Goal: Task Accomplishment & Management: Use online tool/utility

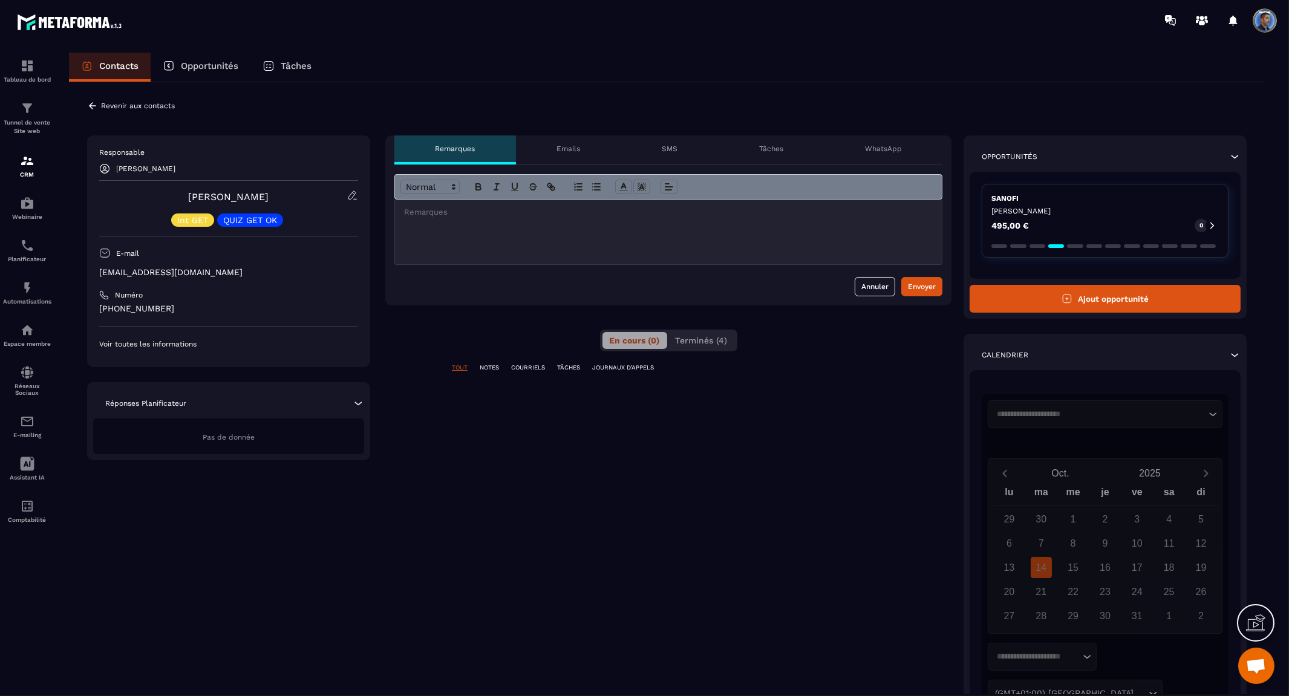
scroll to position [6034, 0]
click at [351, 196] on icon at bounding box center [352, 195] width 11 height 11
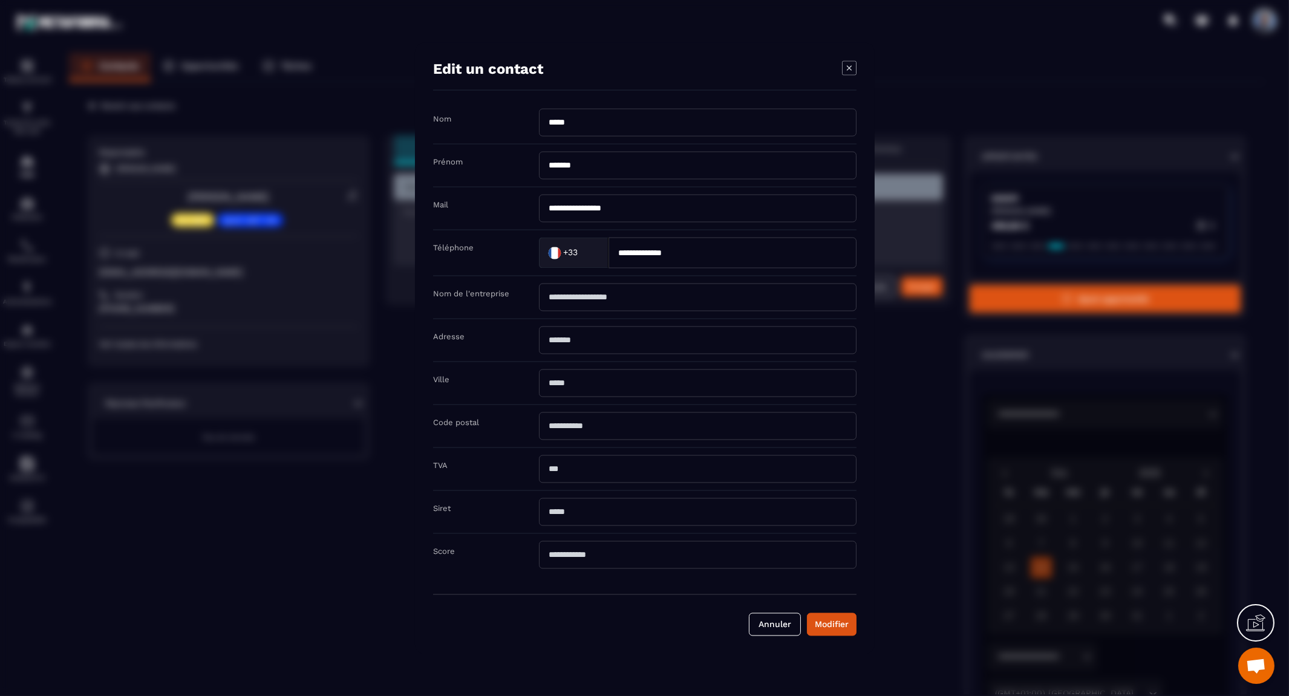
click at [849, 67] on icon "Modal window" at bounding box center [848, 67] width 5 height 5
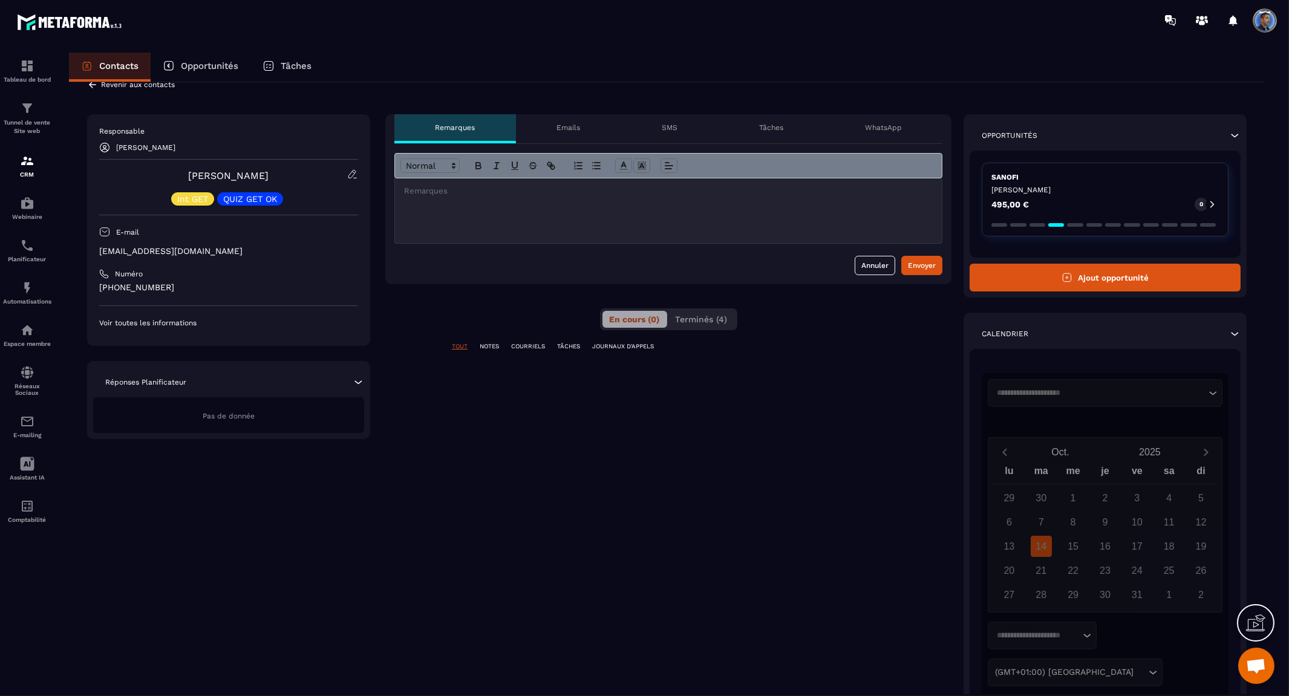
scroll to position [0, 0]
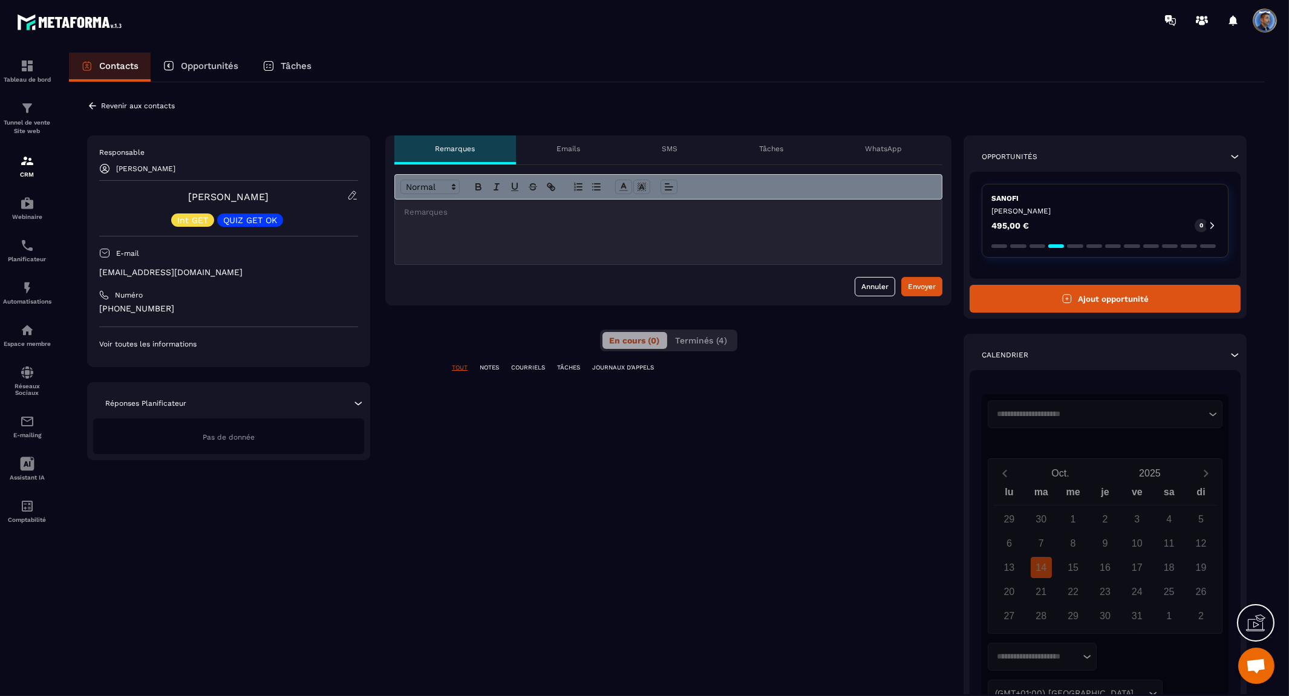
click at [263, 627] on div "**********" at bounding box center [667, 446] width 1160 height 621
click at [38, 422] on div "E-mailing" at bounding box center [27, 426] width 48 height 24
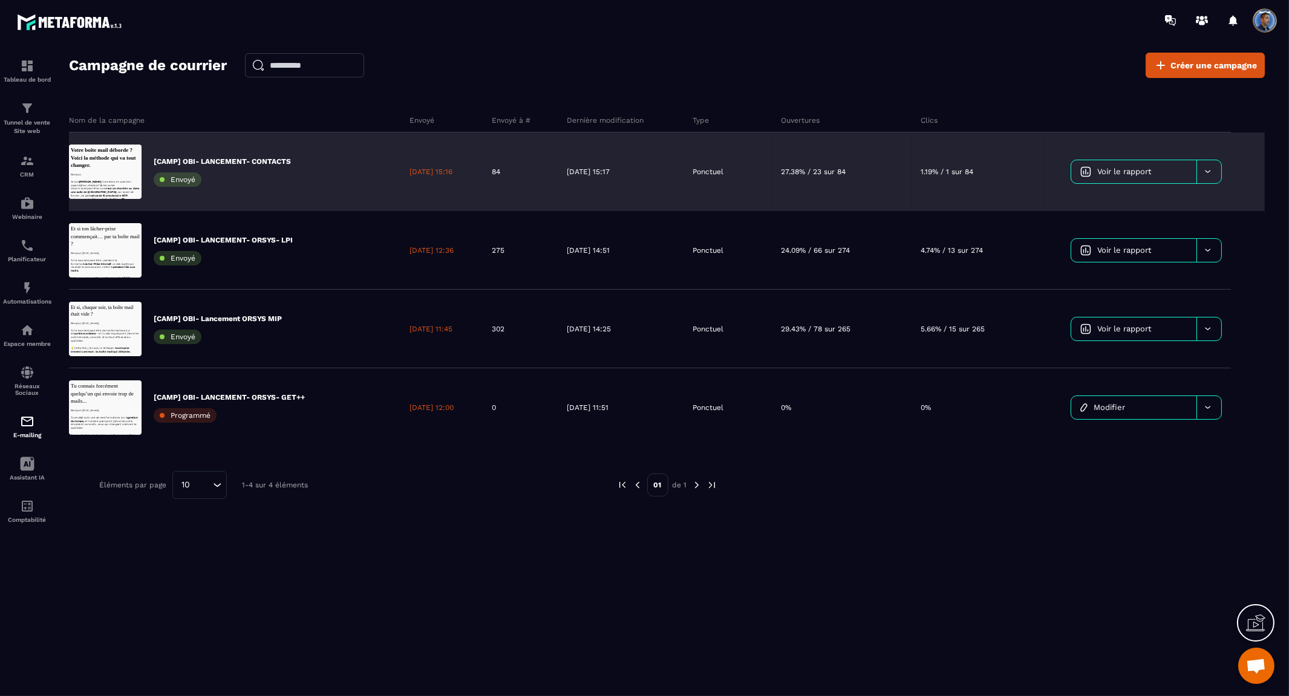
click at [283, 160] on p "[CAMP] OBI- LANCEMENT- CONTACTS" at bounding box center [222, 162] width 137 height 10
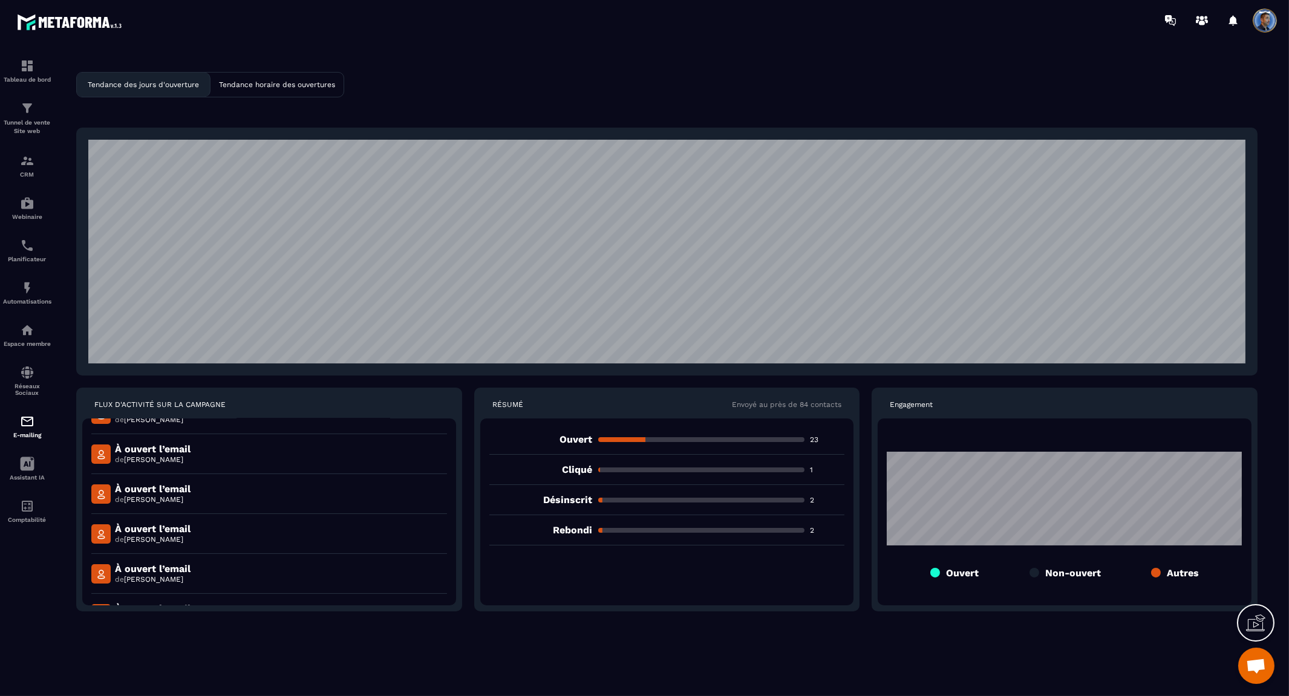
scroll to position [806, 0]
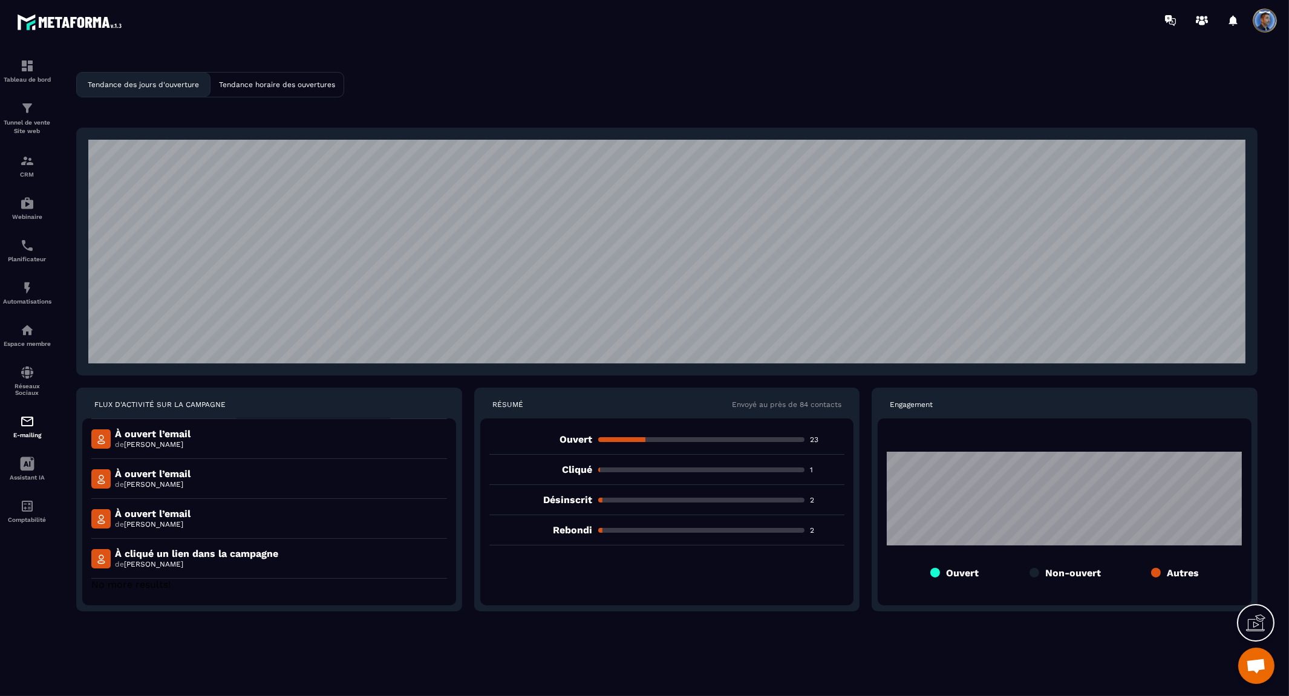
click at [259, 82] on p "Tendance horaire des ouvertures" at bounding box center [277, 84] width 116 height 8
click at [198, 82] on p "Tendance des jours d'ouverture" at bounding box center [143, 84] width 111 height 8
click at [311, 74] on div "Tendance horaire des ouvertures" at bounding box center [277, 85] width 133 height 24
click at [34, 428] on div "E-mailing" at bounding box center [27, 426] width 48 height 24
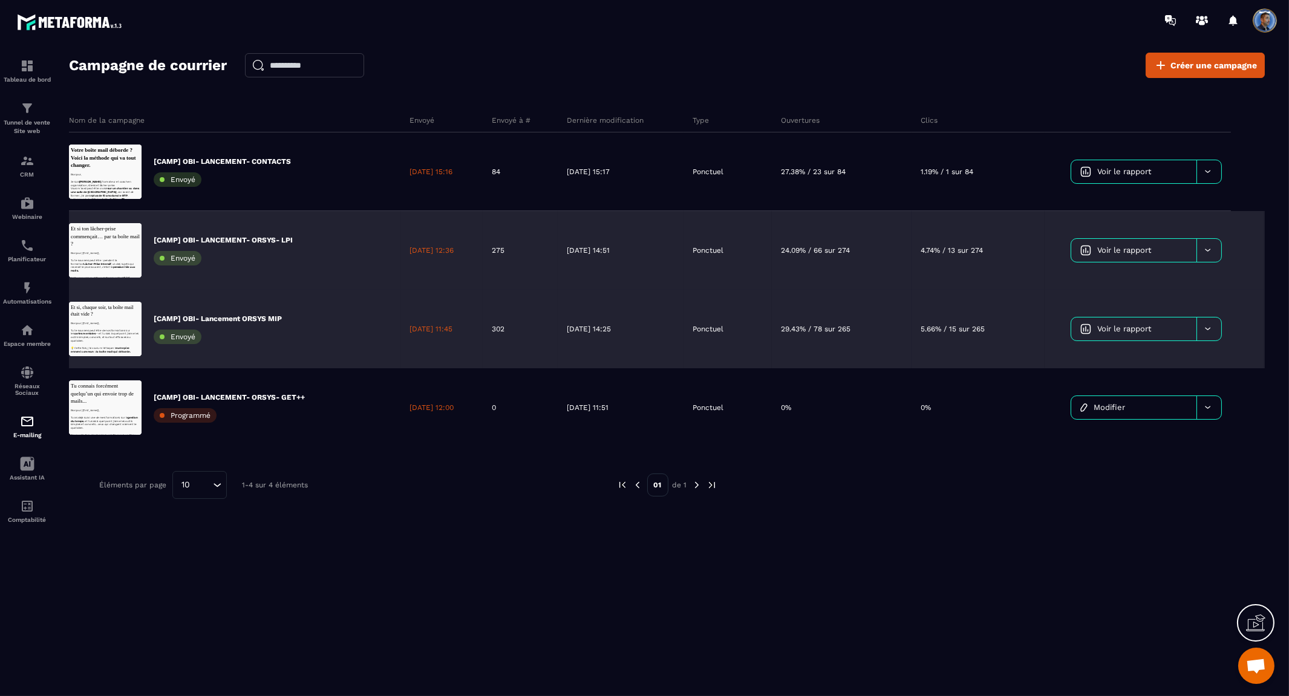
click at [505, 255] on p "275" at bounding box center [498, 251] width 13 height 10
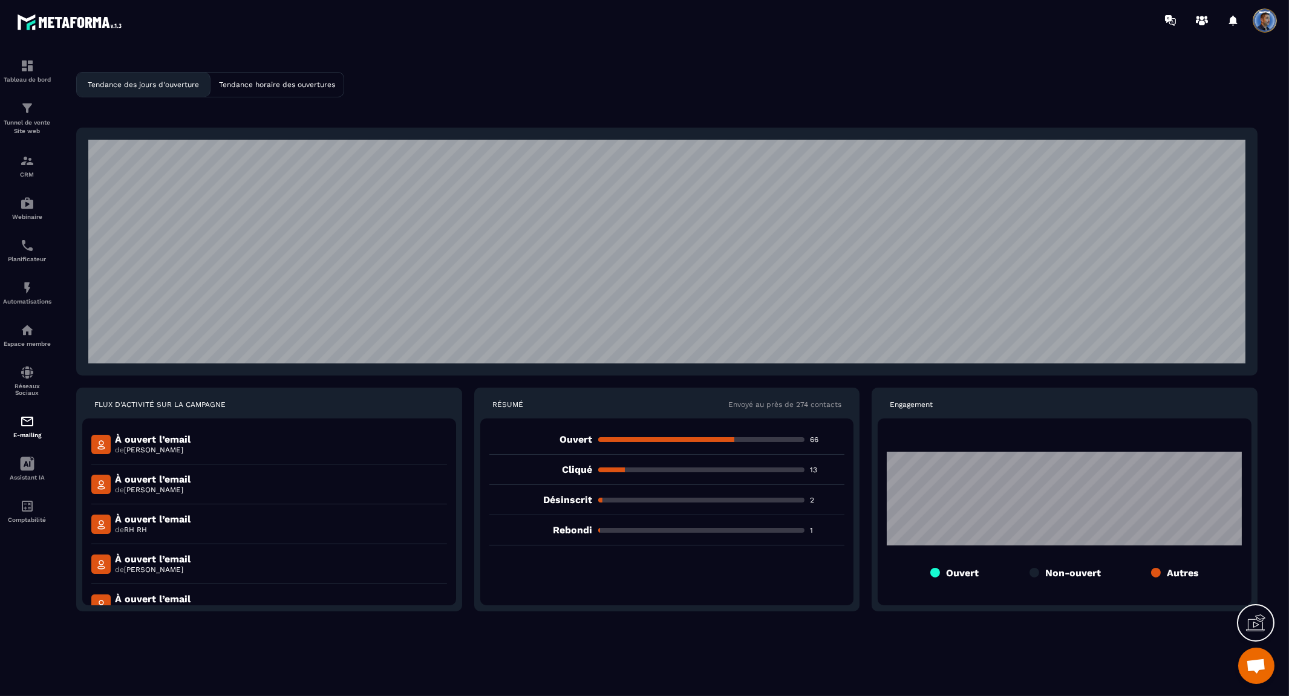
click at [817, 440] on p "66" at bounding box center [828, 440] width 34 height 10
click at [823, 470] on p "13" at bounding box center [828, 470] width 34 height 10
click at [811, 468] on p "13" at bounding box center [828, 470] width 34 height 10
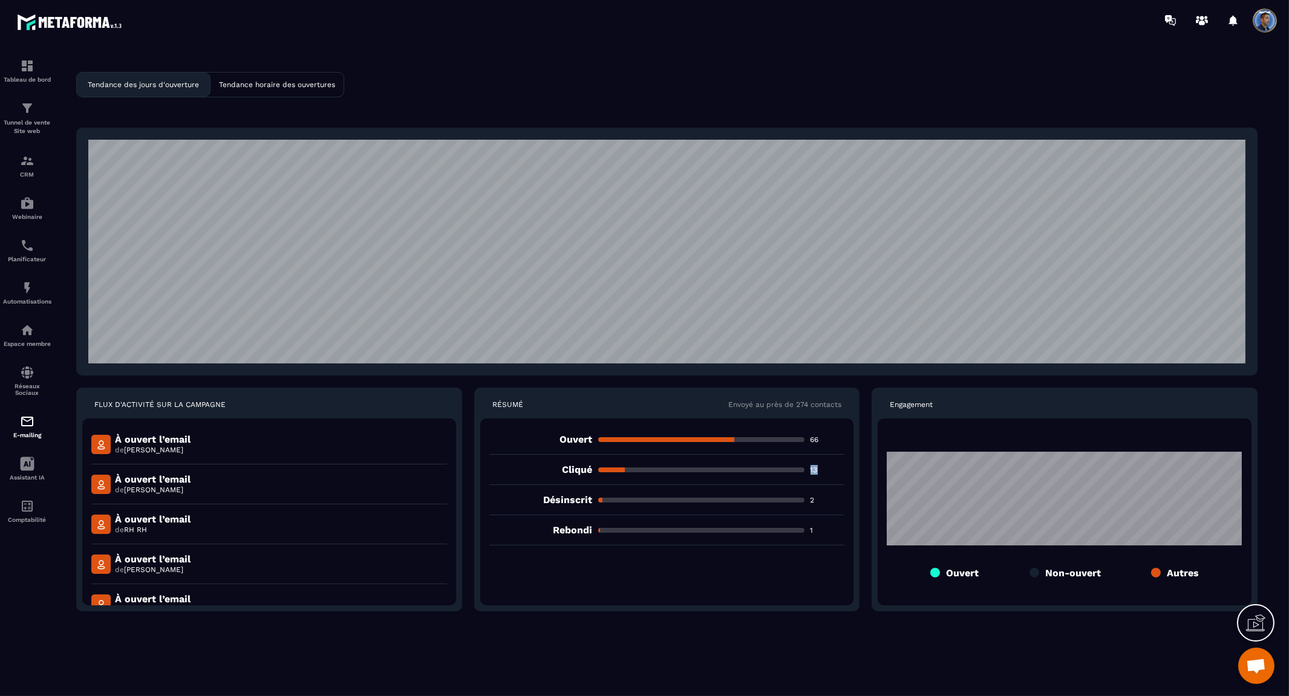
click at [811, 468] on p "13" at bounding box center [828, 470] width 34 height 10
click at [551, 499] on p "Désinscrit" at bounding box center [540, 499] width 103 height 11
click at [794, 491] on div "Désinscrit 2" at bounding box center [667, 500] width 356 height 30
drag, startPoint x: 817, startPoint y: 498, endPoint x: 797, endPoint y: 499, distance: 20.0
click at [797, 499] on div "Désinscrit 2" at bounding box center [667, 500] width 356 height 30
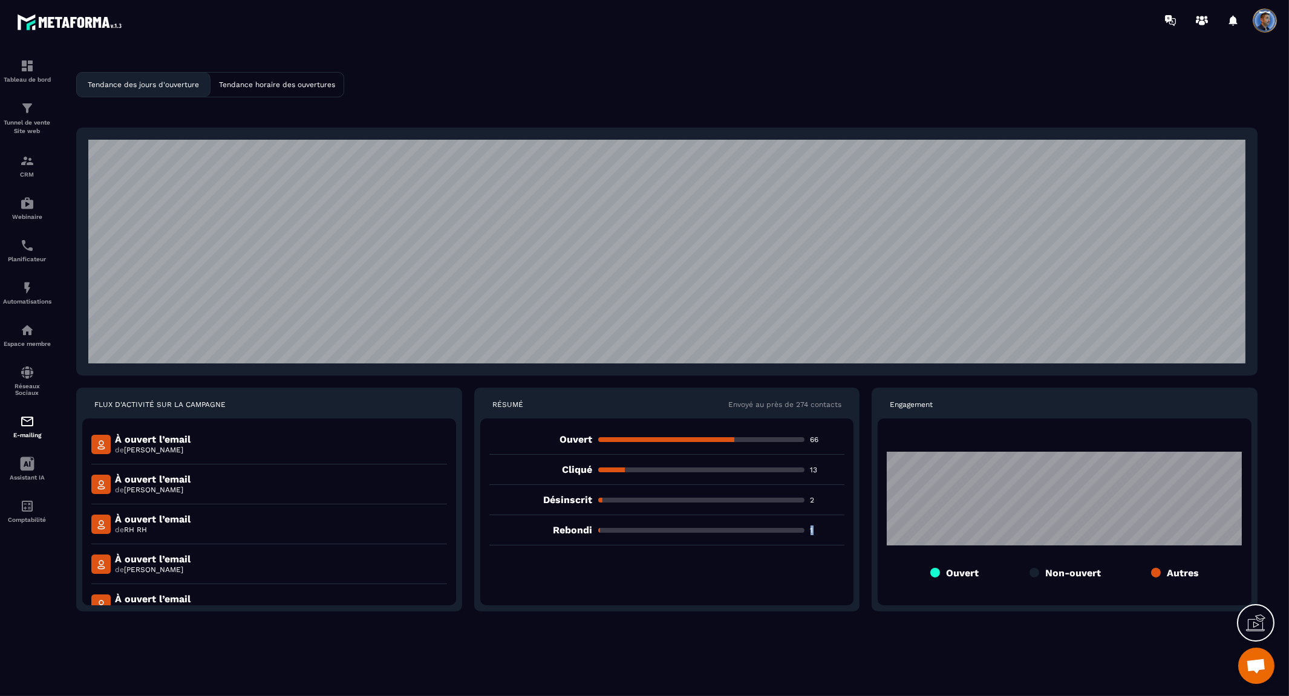
drag, startPoint x: 820, startPoint y: 520, endPoint x: 803, endPoint y: 529, distance: 18.4
click at [803, 529] on div "Rebondi 1" at bounding box center [667, 530] width 356 height 30
click at [584, 529] on p "Rebondi" at bounding box center [540, 530] width 103 height 11
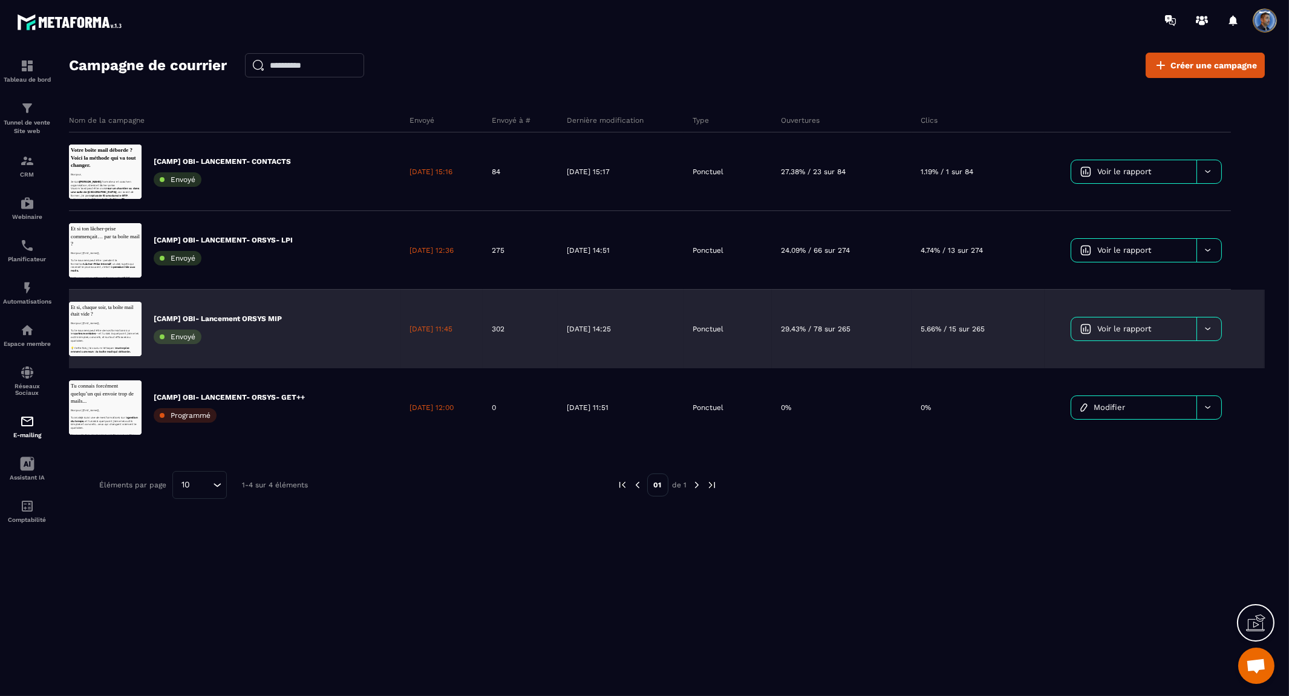
click at [508, 322] on div "302" at bounding box center [520, 329] width 75 height 79
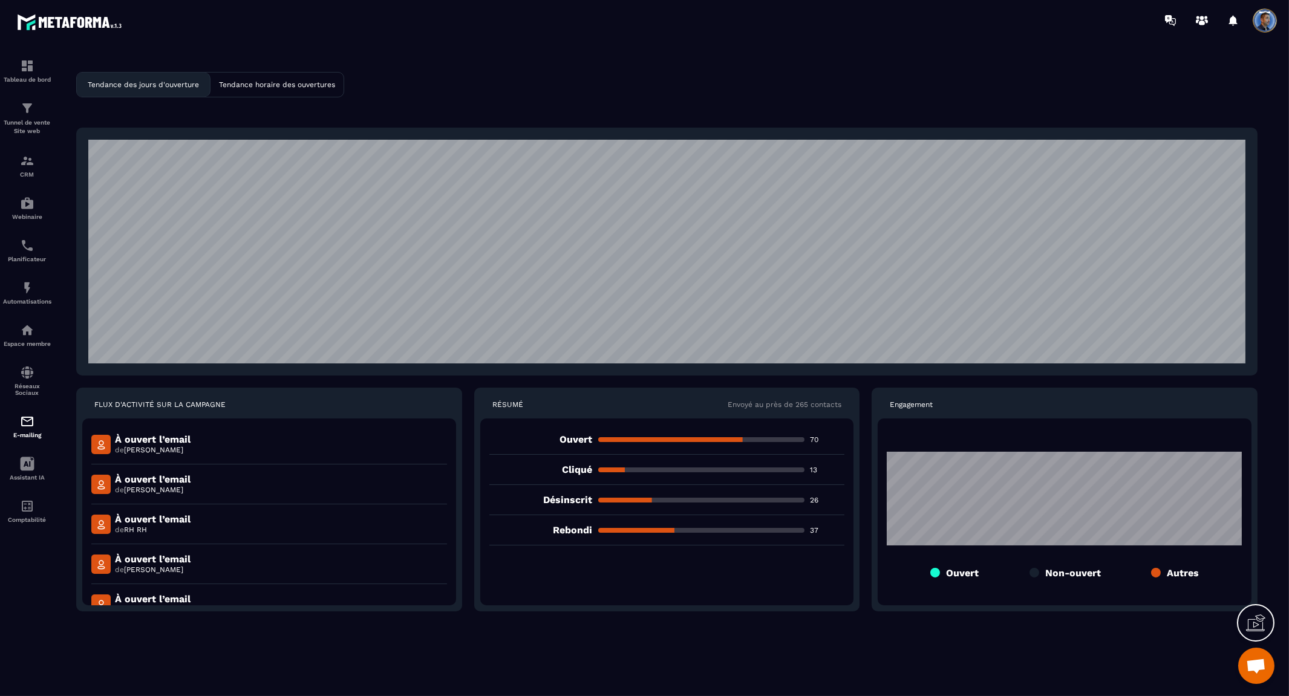
click at [812, 439] on p "70" at bounding box center [828, 440] width 34 height 10
click at [814, 500] on p "26" at bounding box center [828, 500] width 34 height 10
click at [813, 467] on p "13" at bounding box center [828, 470] width 34 height 10
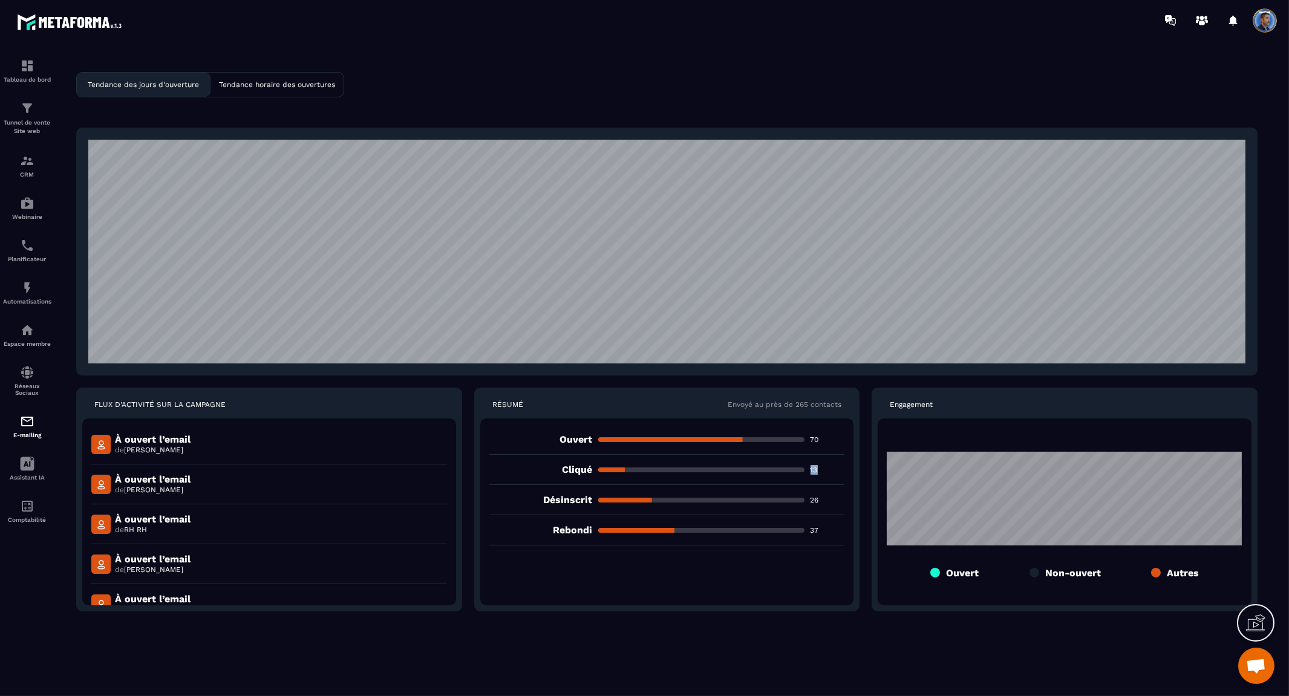
click at [813, 467] on p "13" at bounding box center [828, 470] width 34 height 10
click at [815, 526] on p "37" at bounding box center [828, 531] width 34 height 10
click at [815, 527] on p "37" at bounding box center [828, 531] width 34 height 10
click at [816, 469] on p "13" at bounding box center [828, 470] width 34 height 10
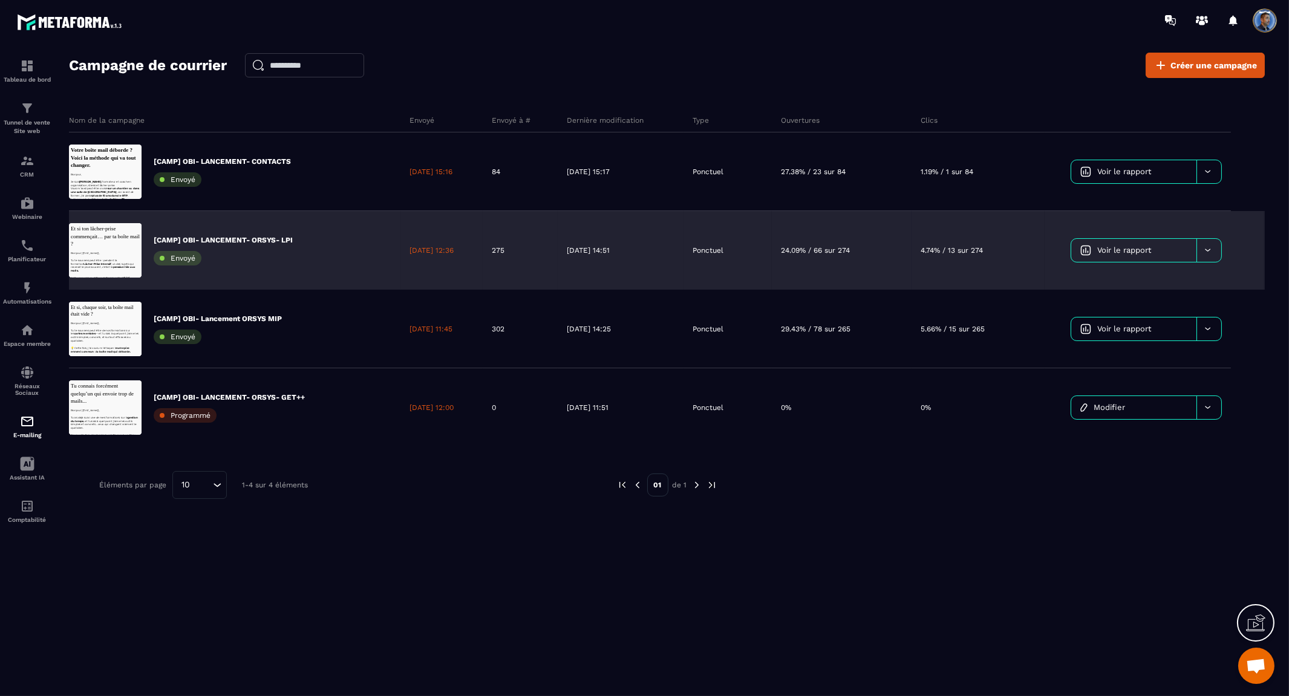
click at [509, 241] on div "275" at bounding box center [520, 250] width 75 height 79
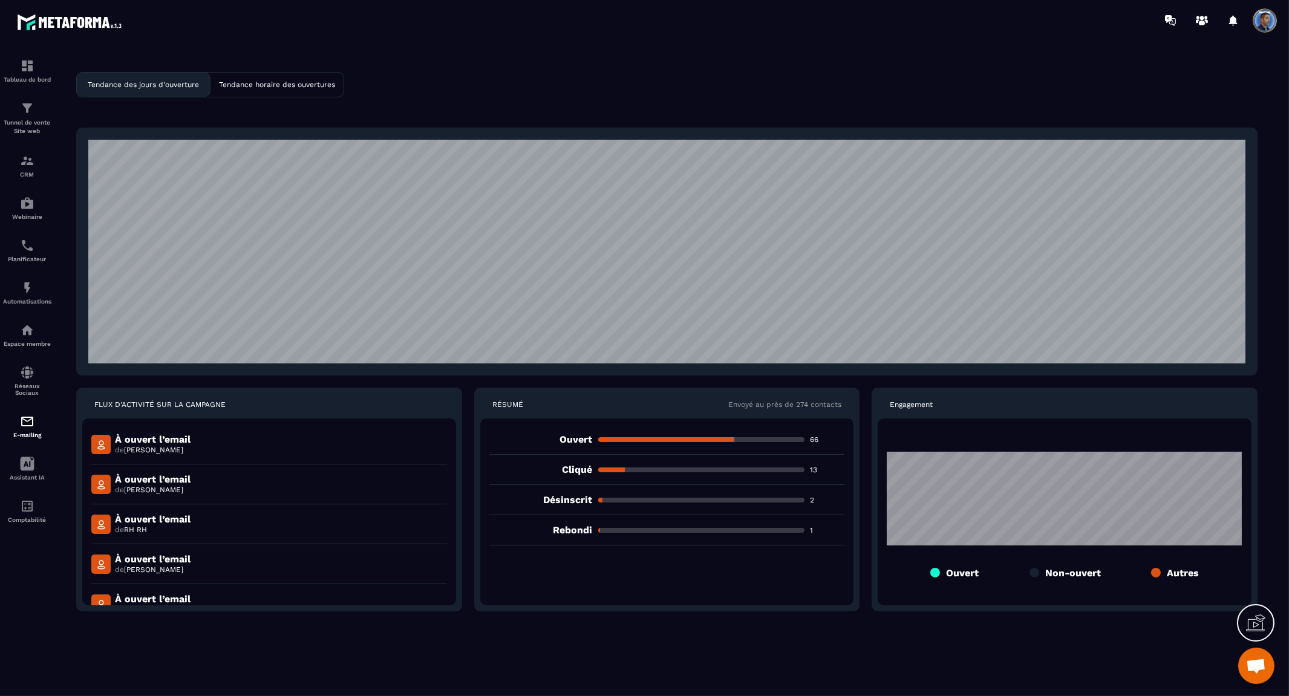
click at [813, 467] on p "13" at bounding box center [828, 470] width 34 height 10
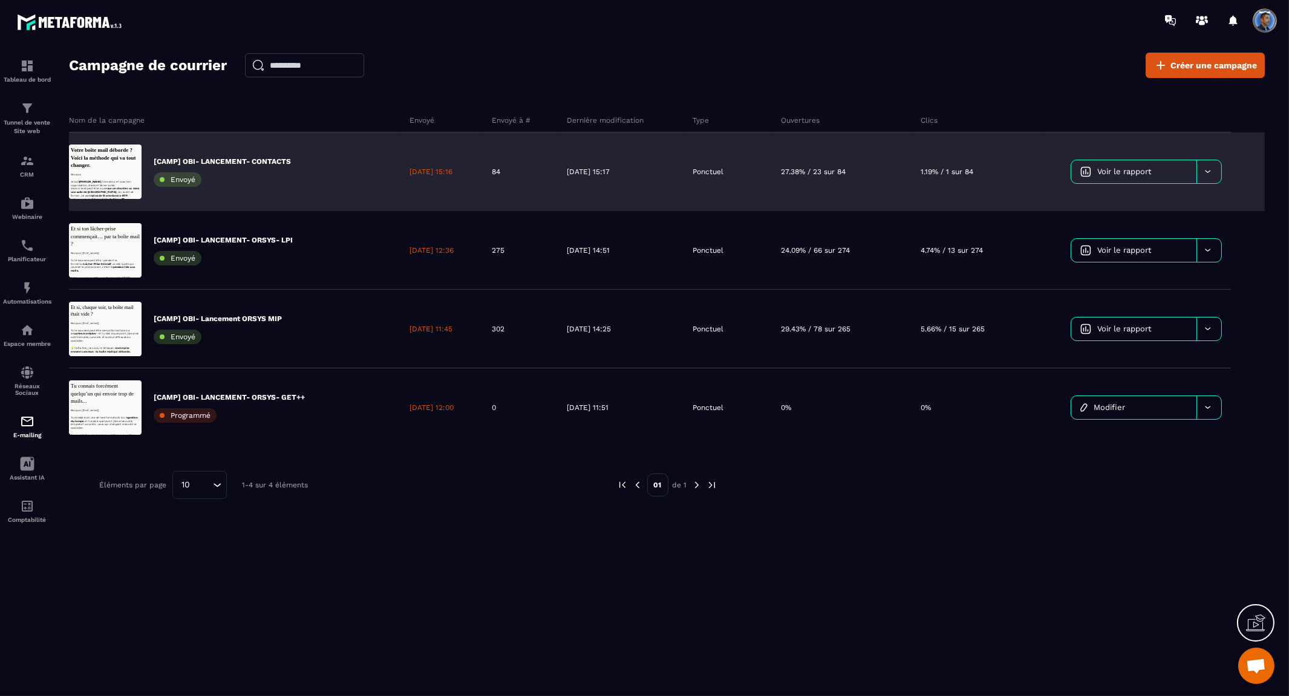
click at [500, 168] on p "84" at bounding box center [496, 172] width 8 height 10
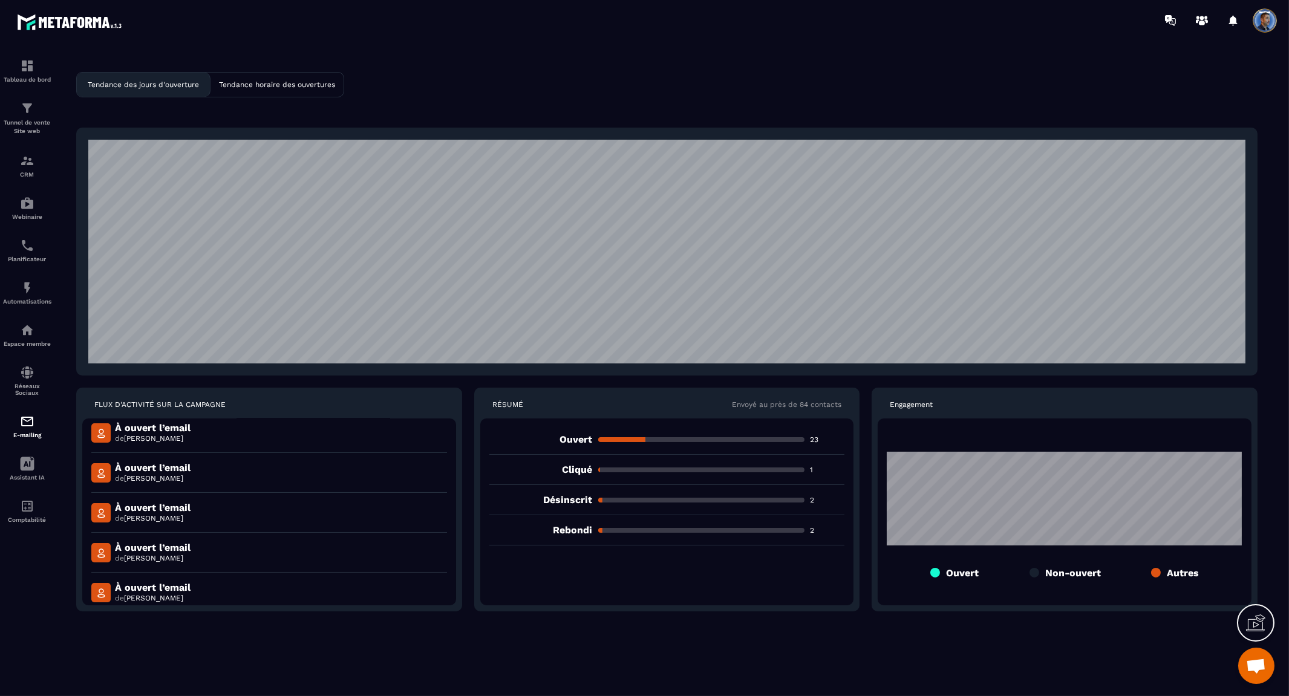
scroll to position [652, 0]
click at [27, 112] on img at bounding box center [27, 108] width 15 height 15
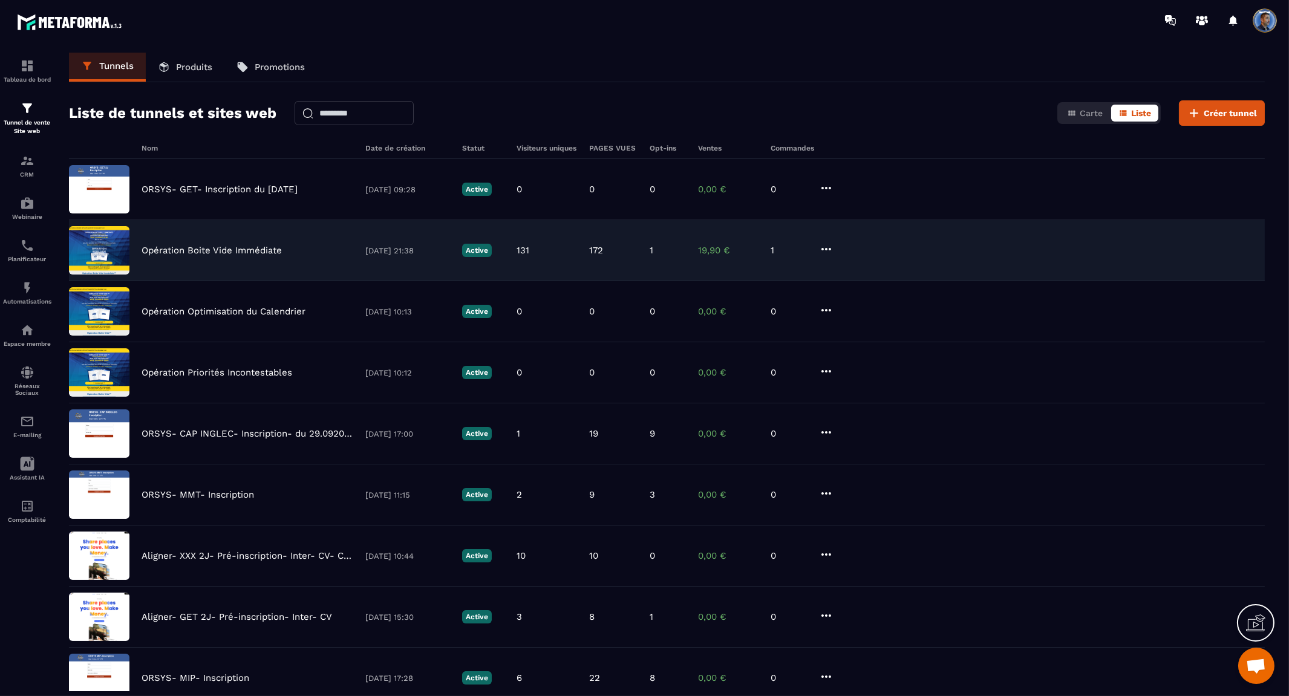
click at [261, 243] on div "Opération Boite Vide Immédiate [DATE] 21:38 Active 131 172 1 19,90 € 1" at bounding box center [667, 250] width 1196 height 61
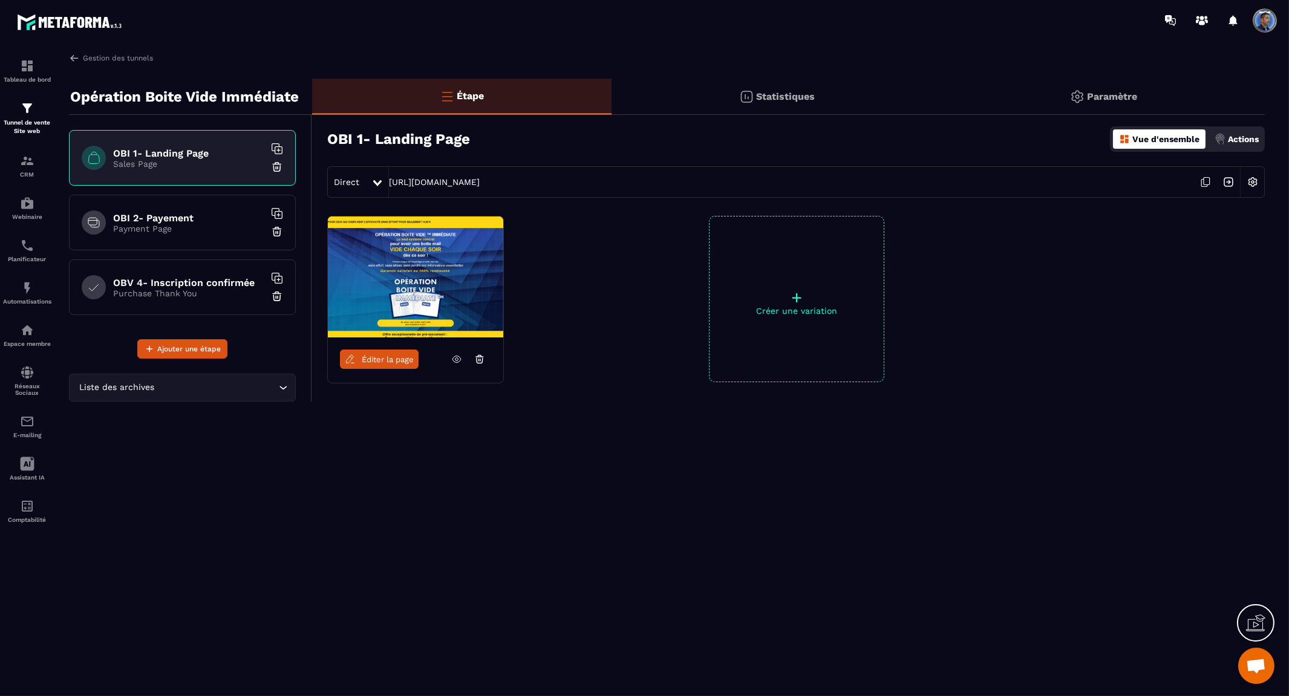
click at [454, 359] on icon at bounding box center [456, 359] width 11 height 11
click at [1206, 181] on icon at bounding box center [1205, 182] width 23 height 23
click at [126, 225] on p "Payment Page" at bounding box center [188, 229] width 151 height 10
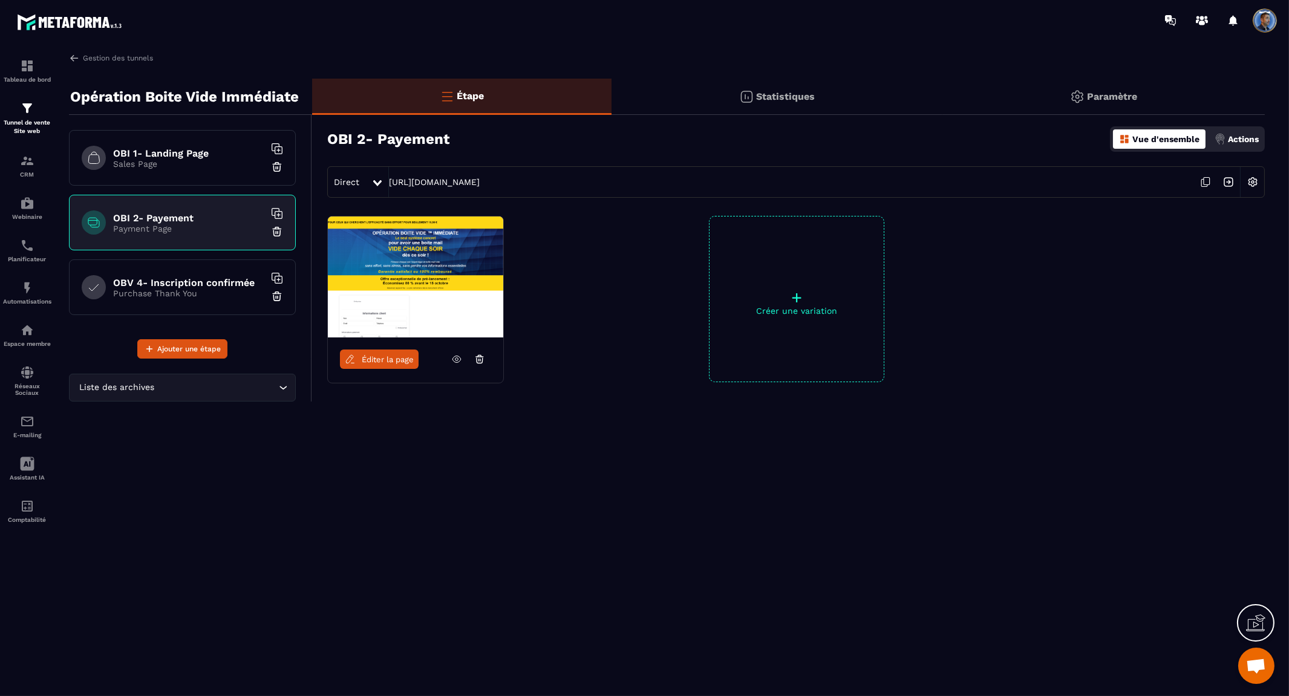
click at [140, 283] on h6 "OBV 4- Inscription confirmée" at bounding box center [188, 282] width 151 height 11
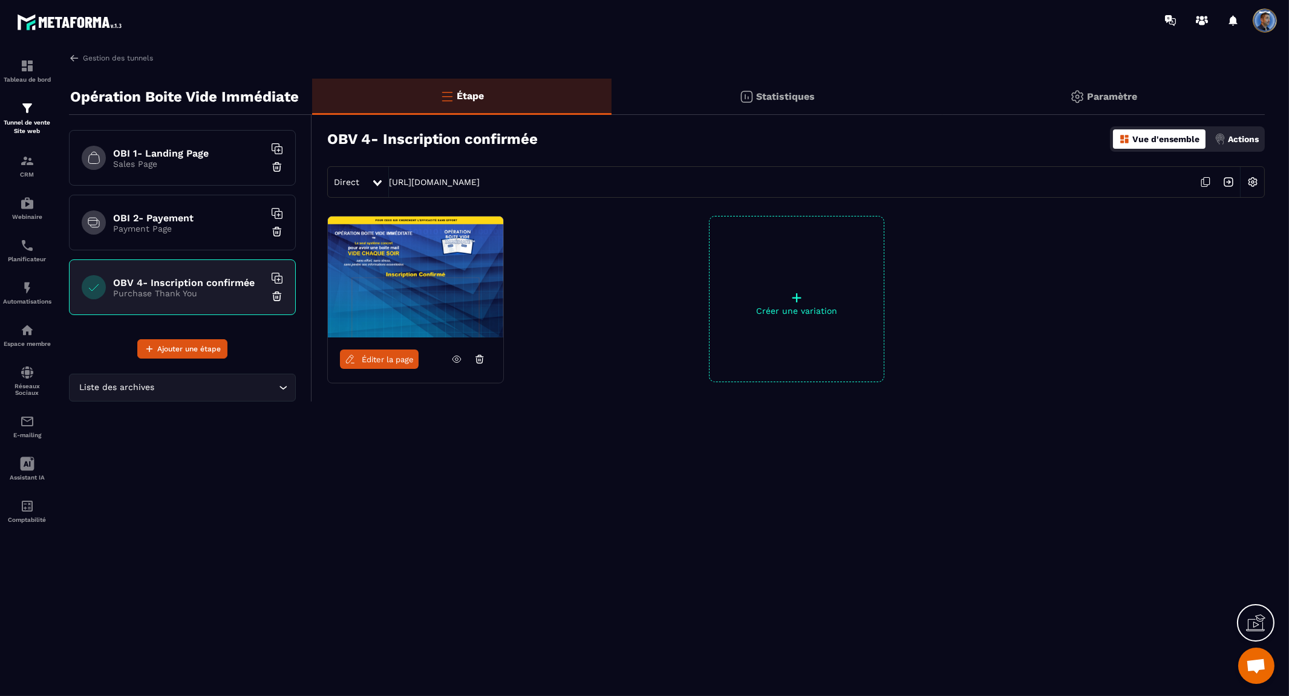
click at [460, 364] on icon at bounding box center [456, 359] width 11 height 11
click at [28, 283] on img at bounding box center [27, 288] width 15 height 15
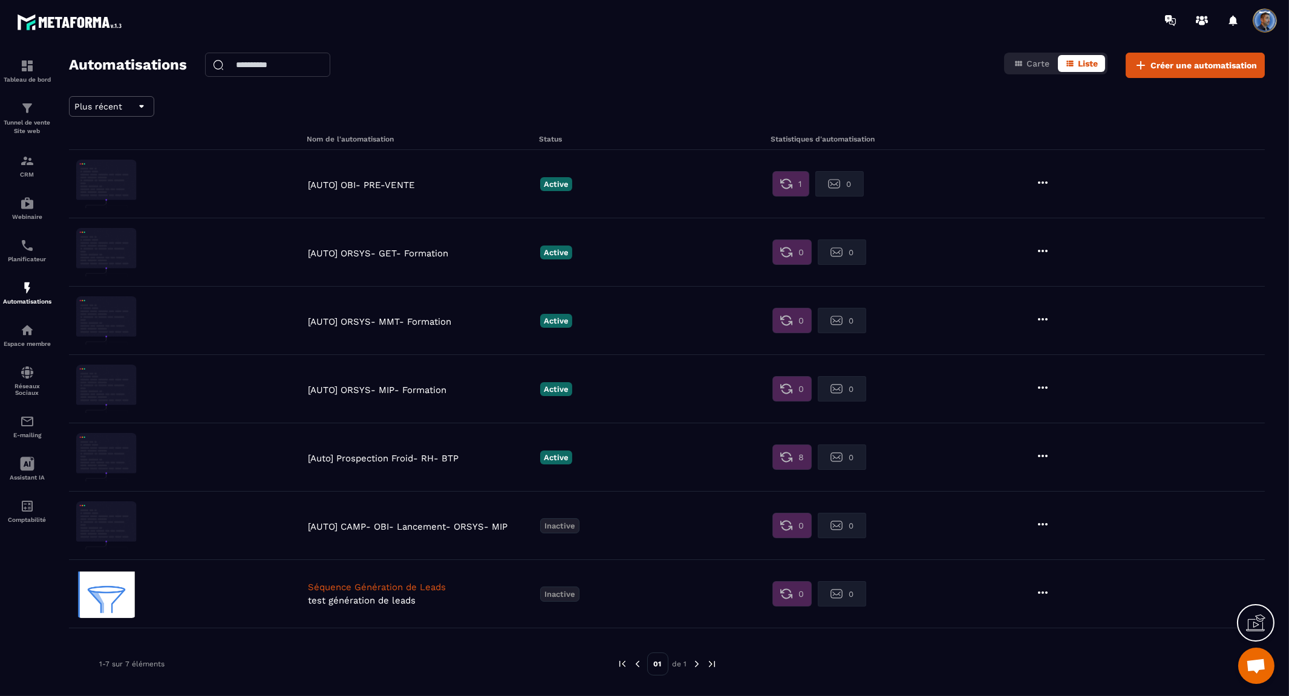
click at [391, 179] on div "[AUTO] OBI- PRE-VENTE" at bounding box center [421, 183] width 232 height 13
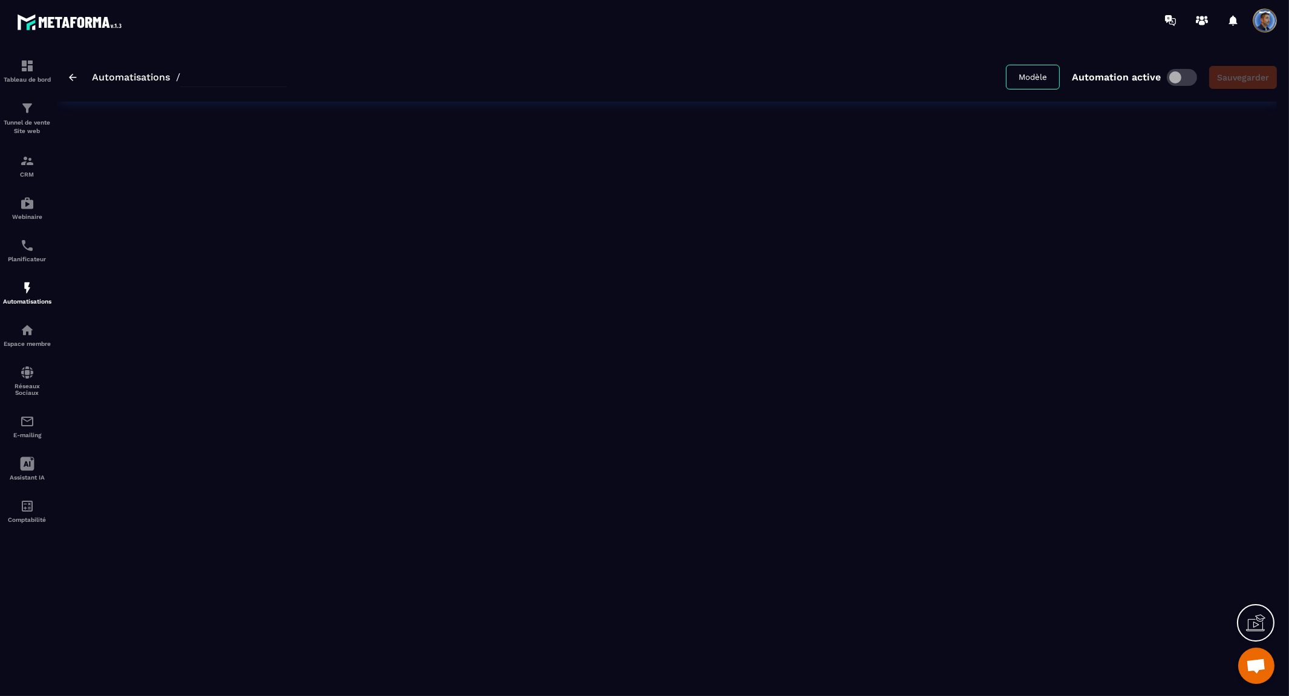
type input "**********"
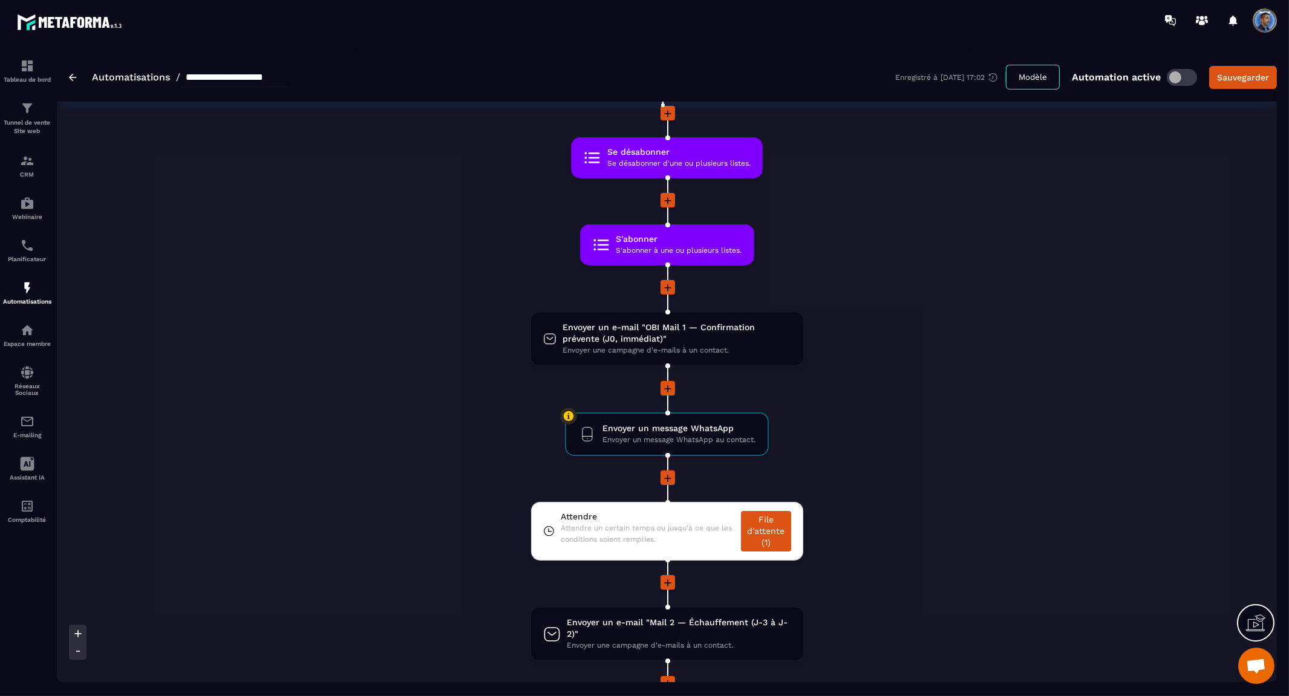
scroll to position [76, 0]
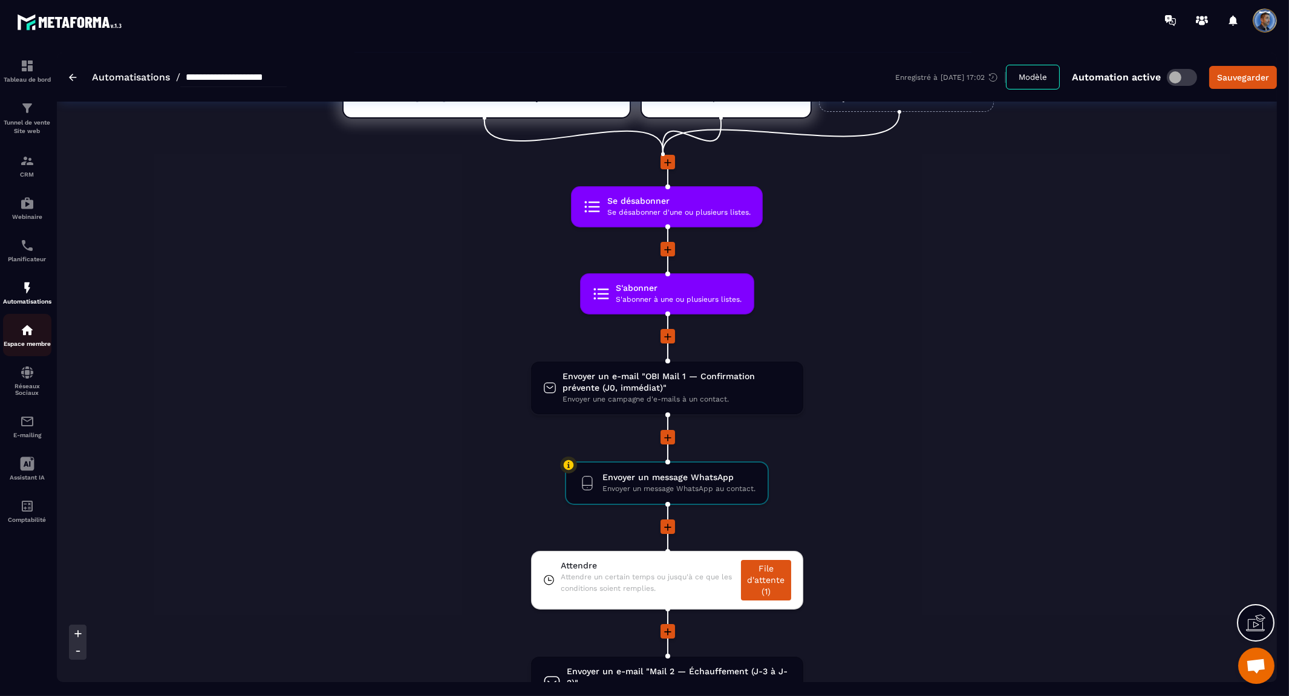
click at [33, 333] on img at bounding box center [27, 330] width 15 height 15
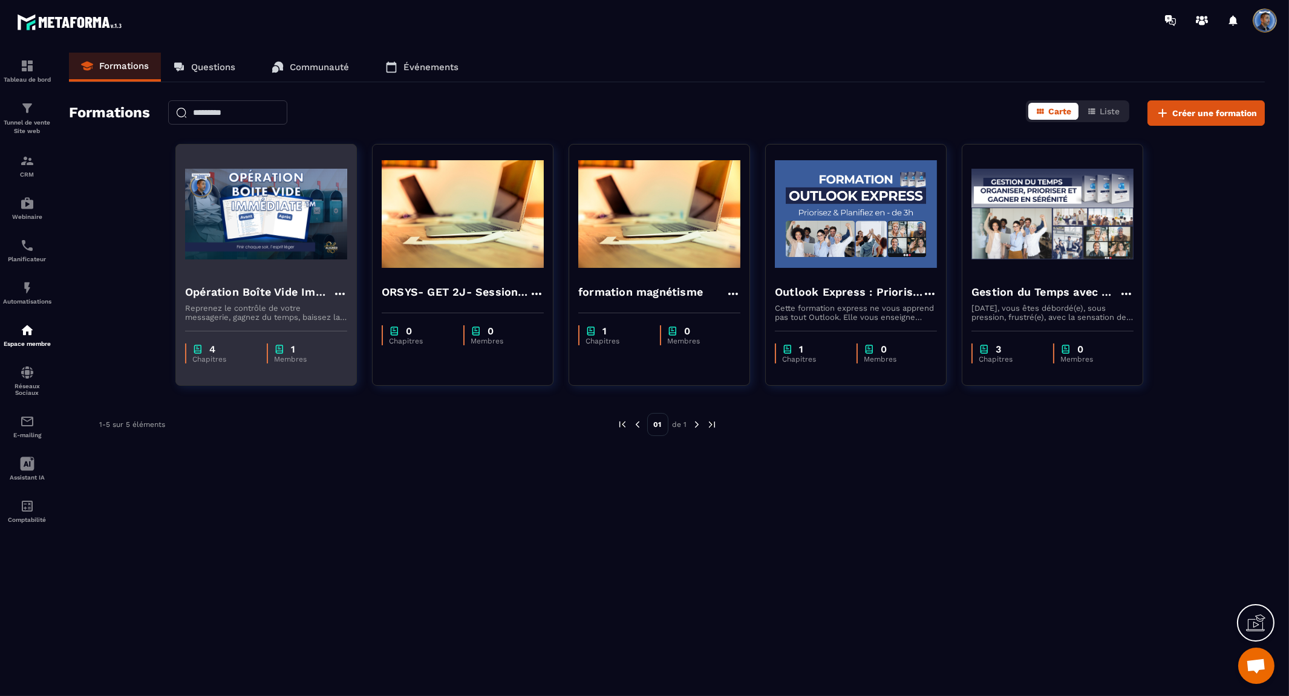
click at [278, 234] on img at bounding box center [266, 214] width 162 height 121
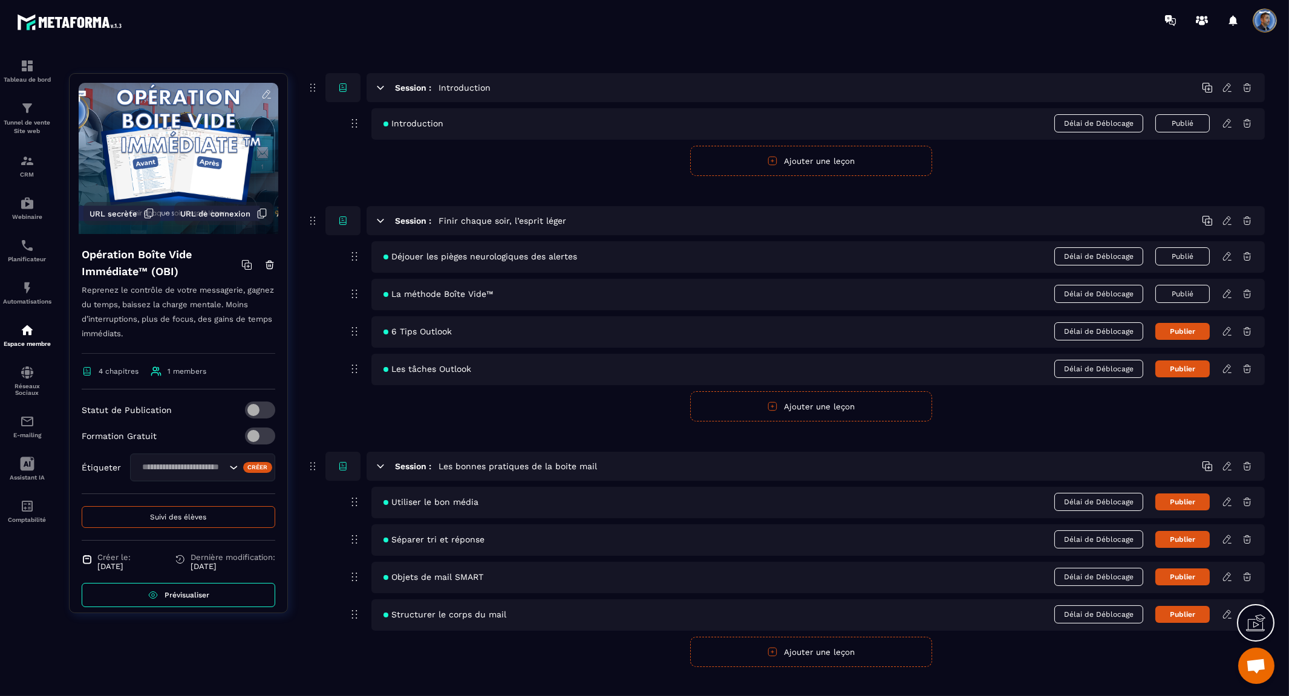
scroll to position [62, 0]
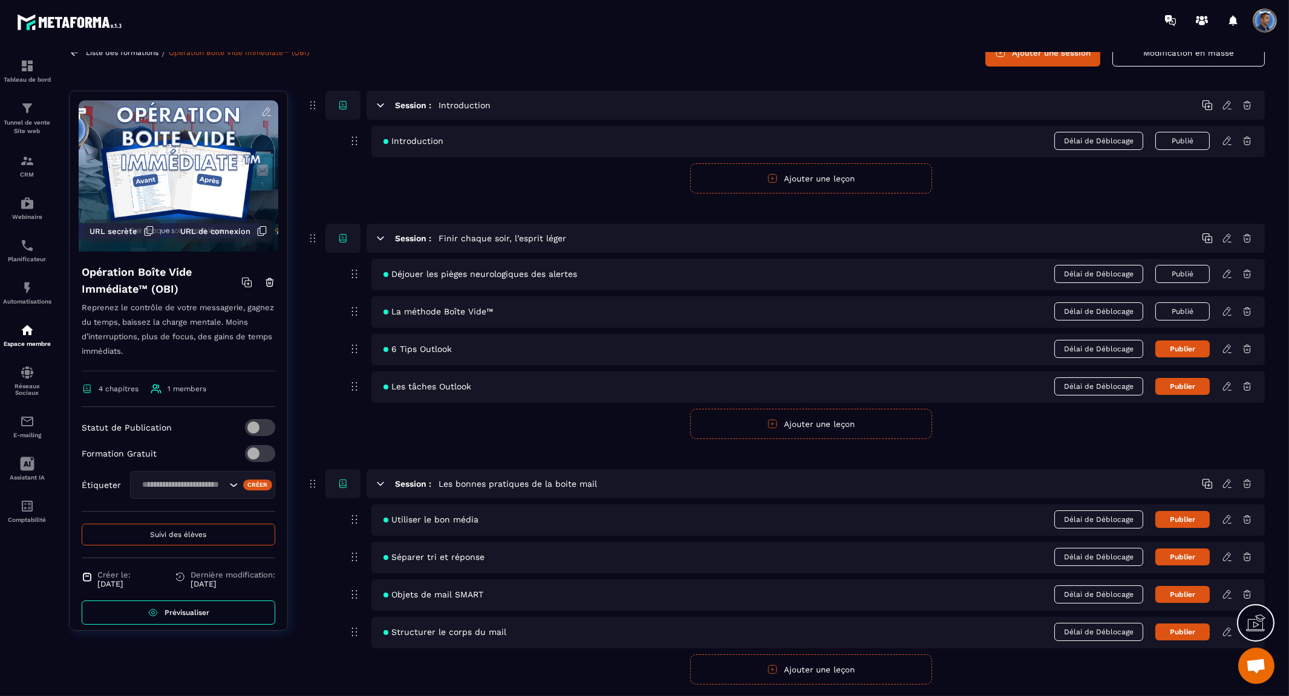
click at [448, 312] on span "La méthode Boîte Vide™" at bounding box center [439, 312] width 110 height 10
click at [1226, 317] on icon at bounding box center [1227, 311] width 11 height 11
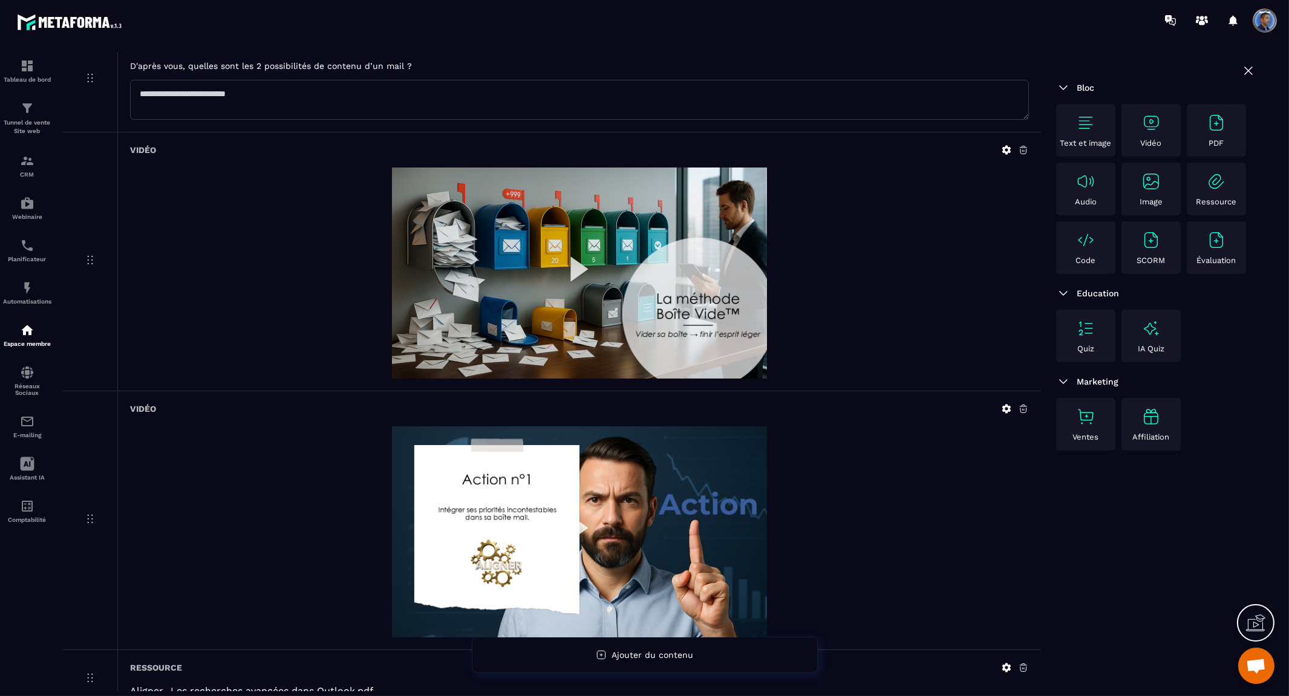
scroll to position [379, 0]
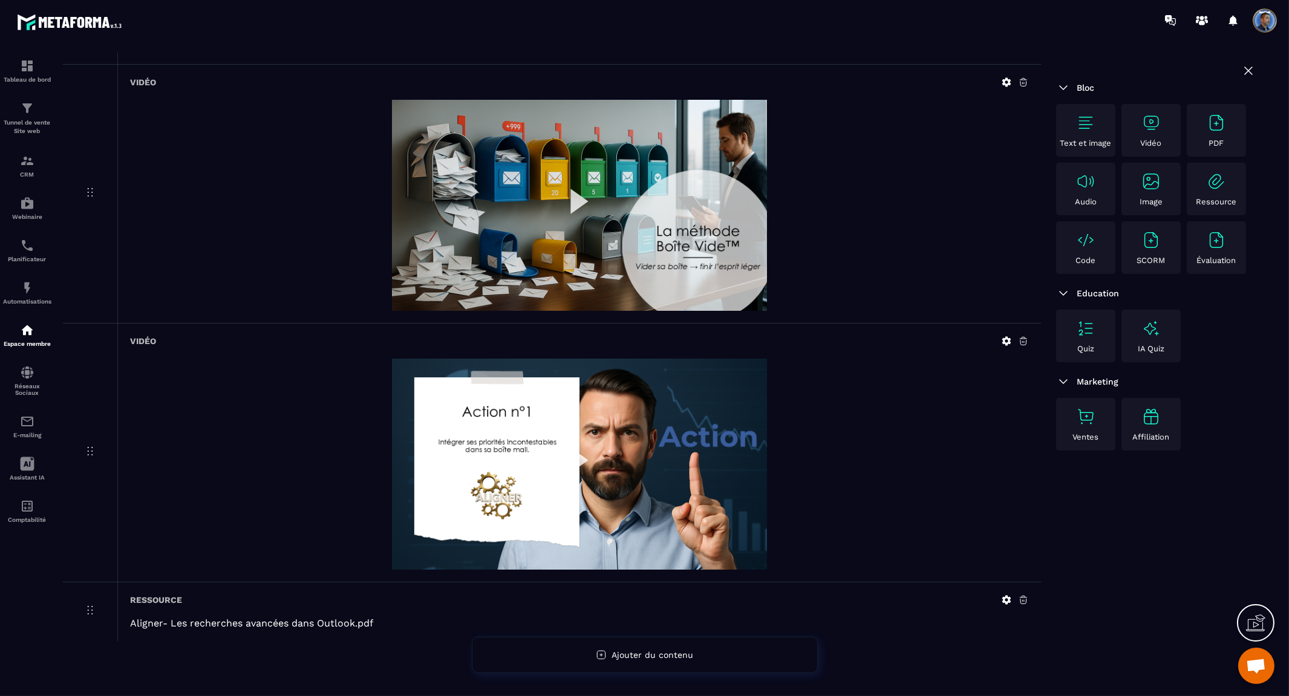
click at [580, 188] on img at bounding box center [579, 205] width 375 height 211
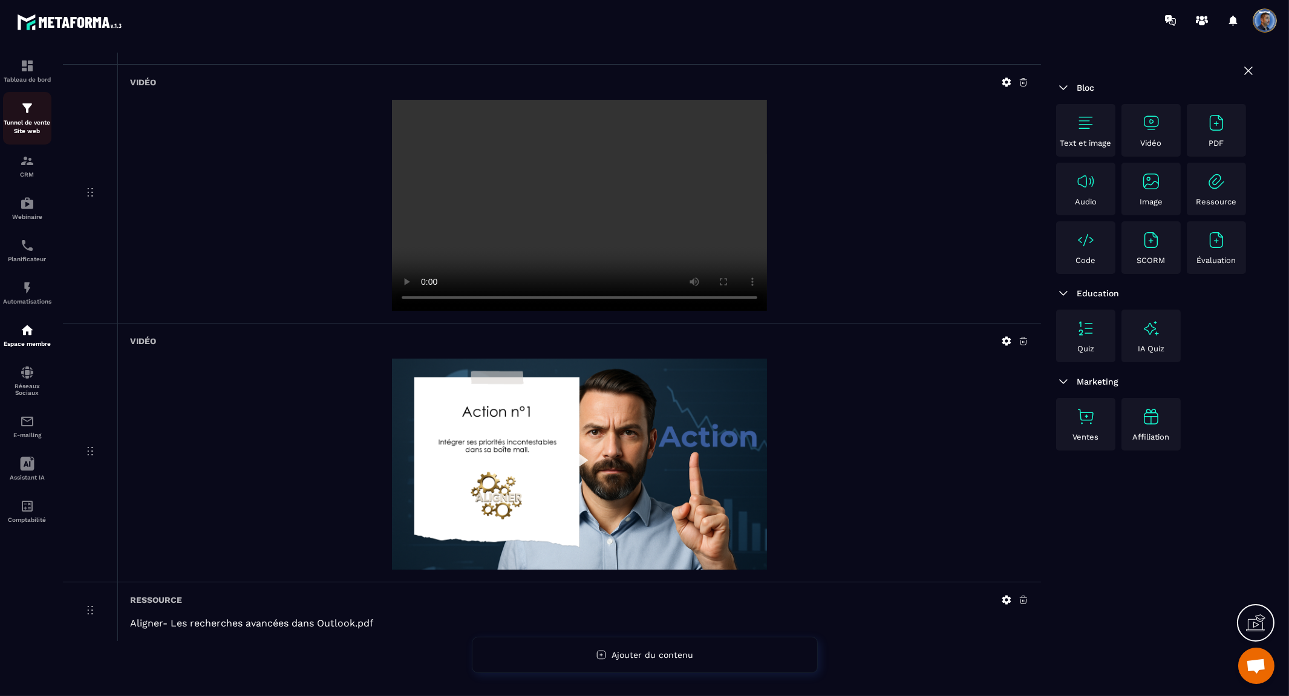
click at [20, 112] on img at bounding box center [27, 108] width 15 height 15
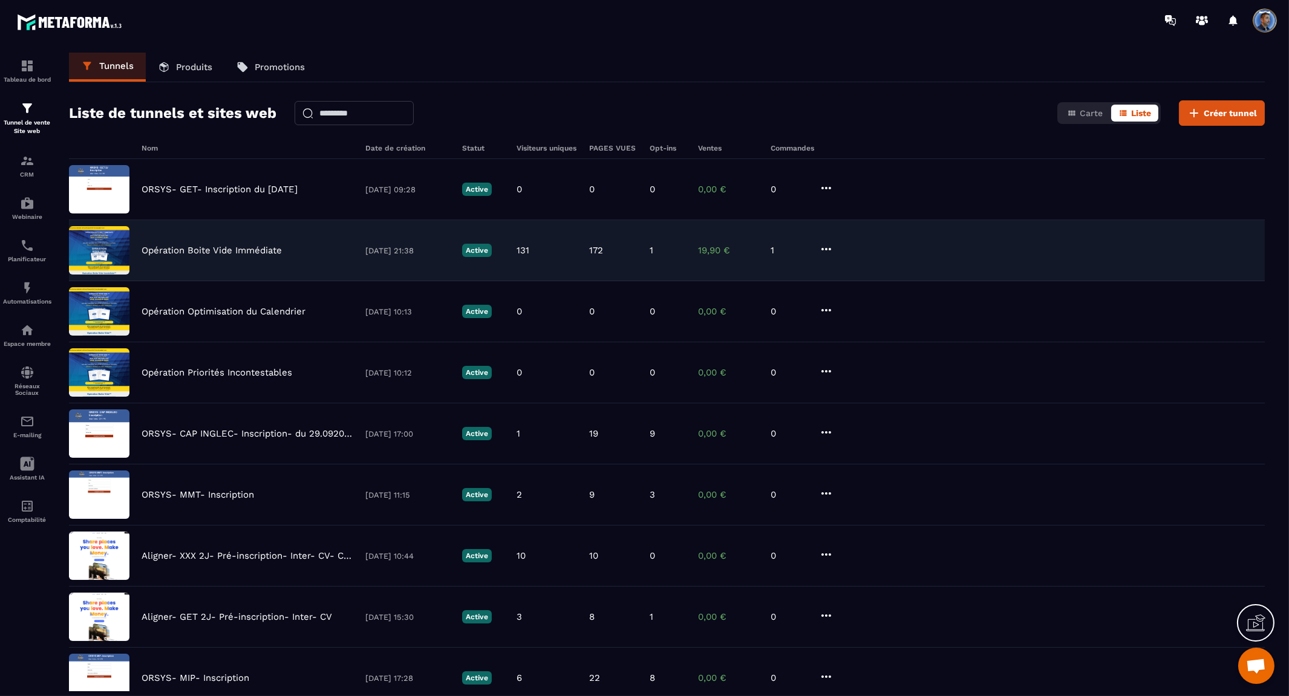
click at [217, 247] on p "Opération Boite Vide Immédiate" at bounding box center [212, 250] width 140 height 11
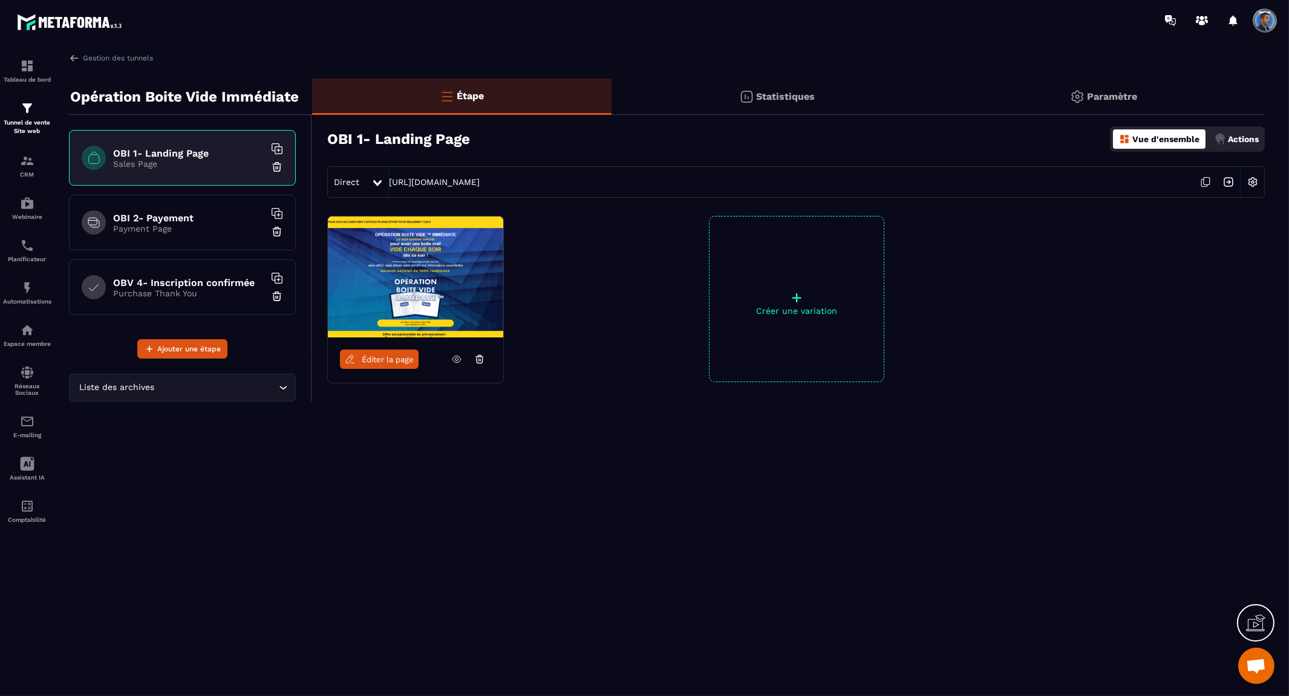
click at [194, 208] on div "OBI 2- Payement Payment Page" at bounding box center [182, 223] width 227 height 56
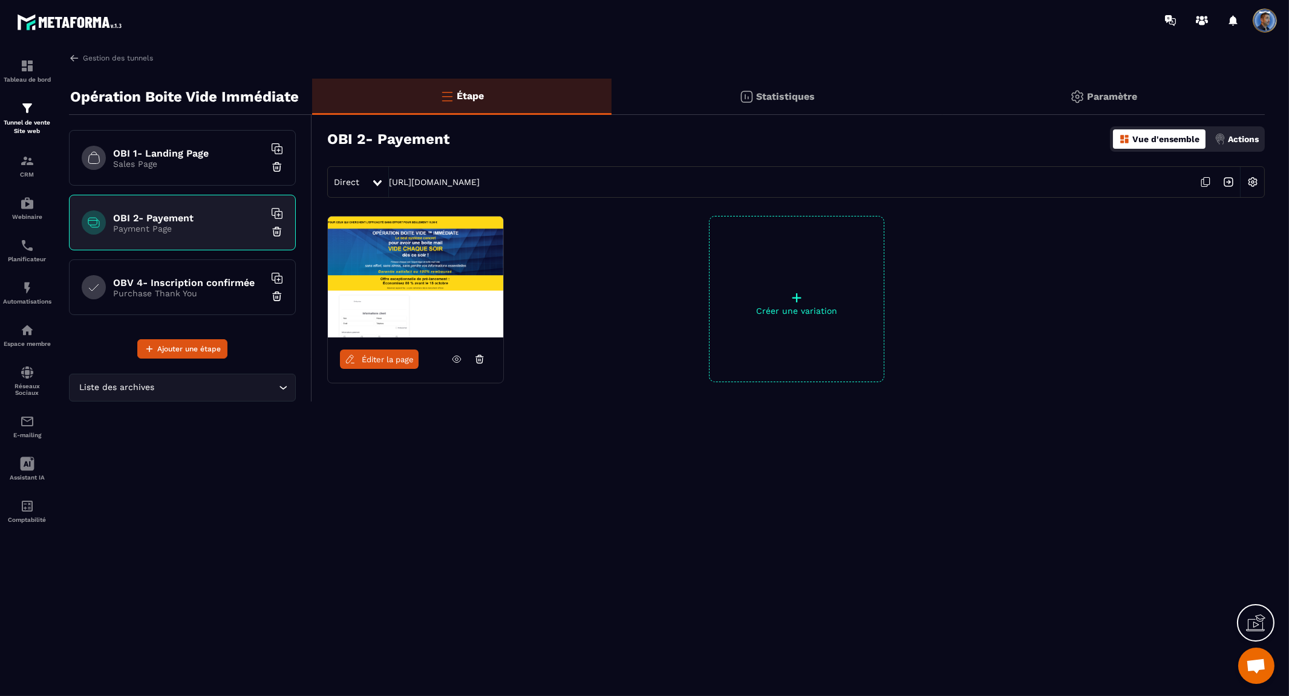
click at [655, 186] on div "Direct [URL][DOMAIN_NAME]" at bounding box center [796, 181] width 938 height 31
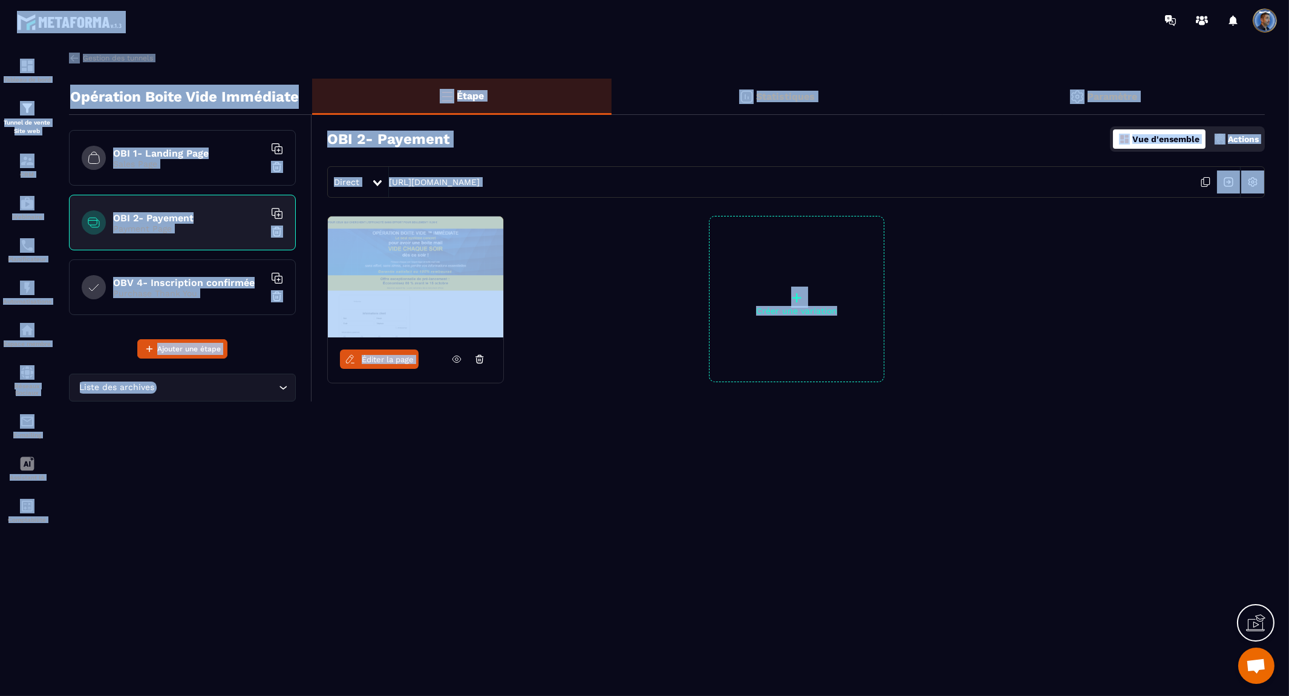
copy body "Tableau de bord Tunnel de vente Site web CRM Webinaire Planificateur Automatisa…"
drag, startPoint x: 660, startPoint y: 186, endPoint x: 679, endPoint y: 188, distance: 18.8
click at [661, 186] on div "Direct [URL][DOMAIN_NAME]" at bounding box center [796, 181] width 938 height 31
click at [1202, 184] on icon at bounding box center [1205, 182] width 23 height 23
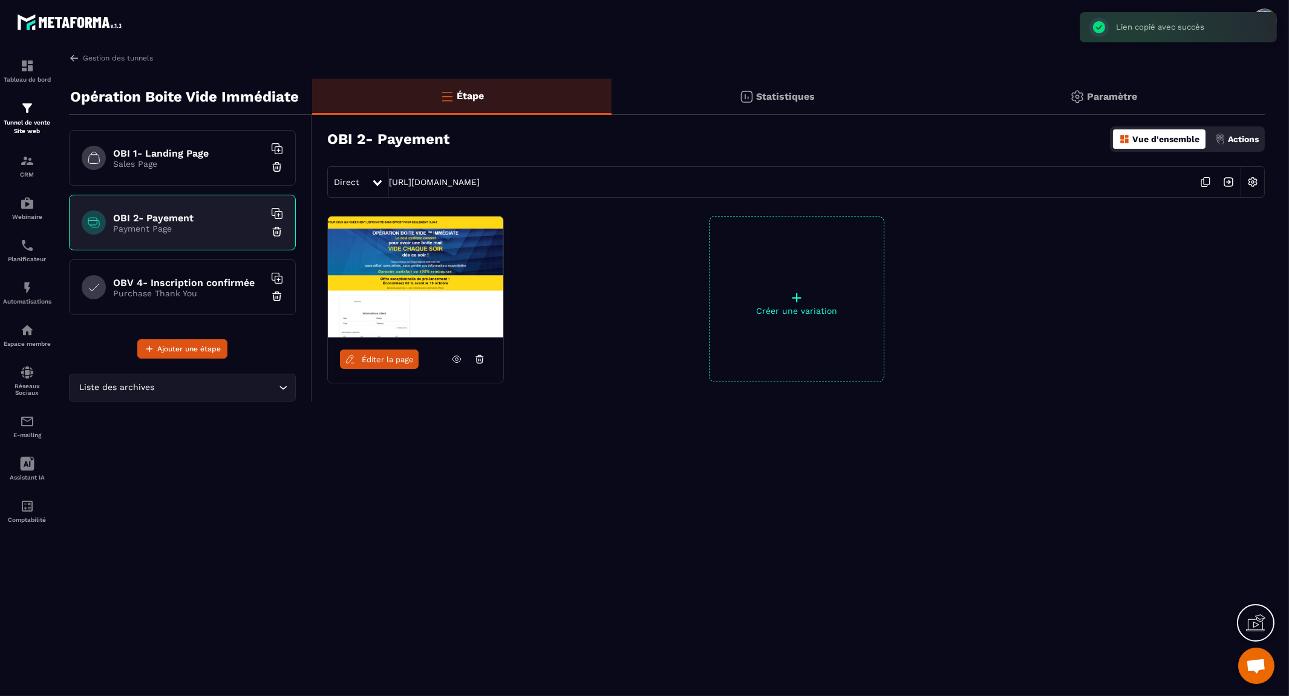
click at [172, 278] on h6 "OBV 4- Inscription confirmée" at bounding box center [188, 282] width 151 height 11
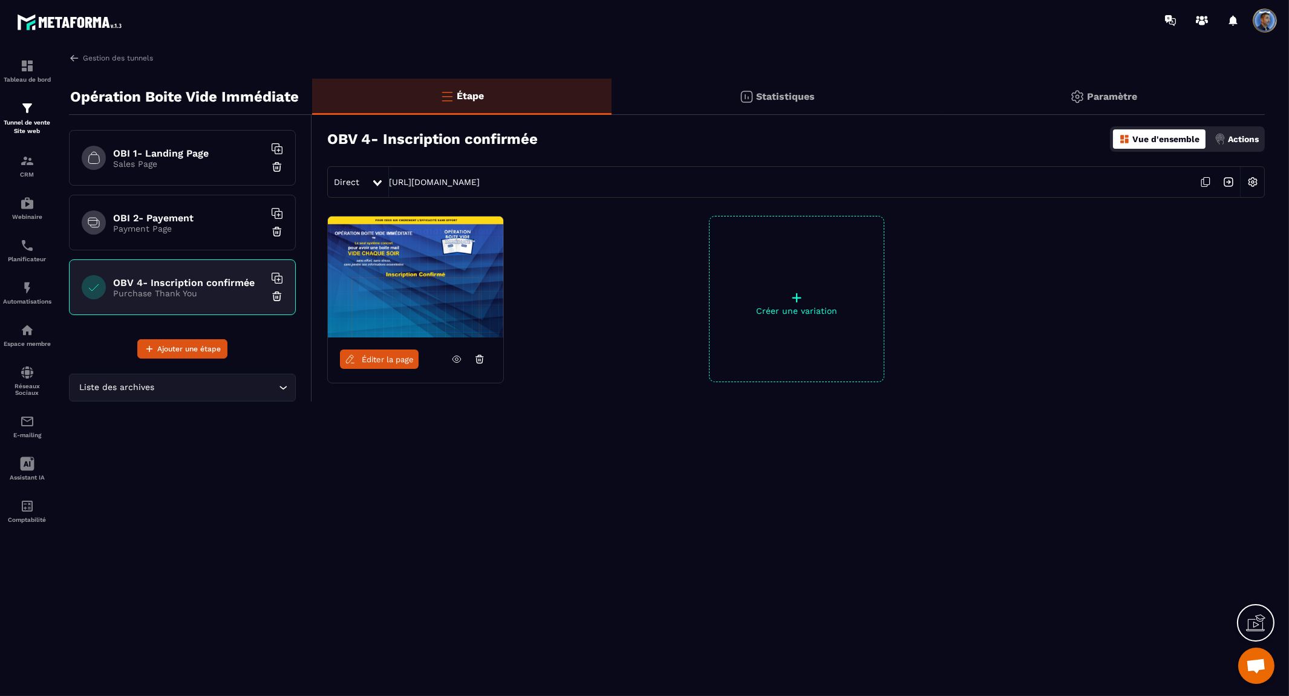
click at [1208, 185] on icon at bounding box center [1207, 181] width 6 height 7
click at [376, 478] on div "Gestion des tunnels Opération Boite Vide Immédiate OBI 1- Landing Page Sales Pa…" at bounding box center [667, 372] width 1220 height 639
click at [955, 500] on div "Gestion des tunnels Opération Boite Vide Immédiate OBI 1- Landing Page Sales Pa…" at bounding box center [667, 372] width 1220 height 639
click at [442, 474] on div "Gestion des tunnels Opération Boite Vide Immédiate OBI 1- Landing Page Sales Pa…" at bounding box center [667, 372] width 1220 height 639
click at [143, 149] on h6 "OBI 1- Landing Page" at bounding box center [188, 153] width 151 height 11
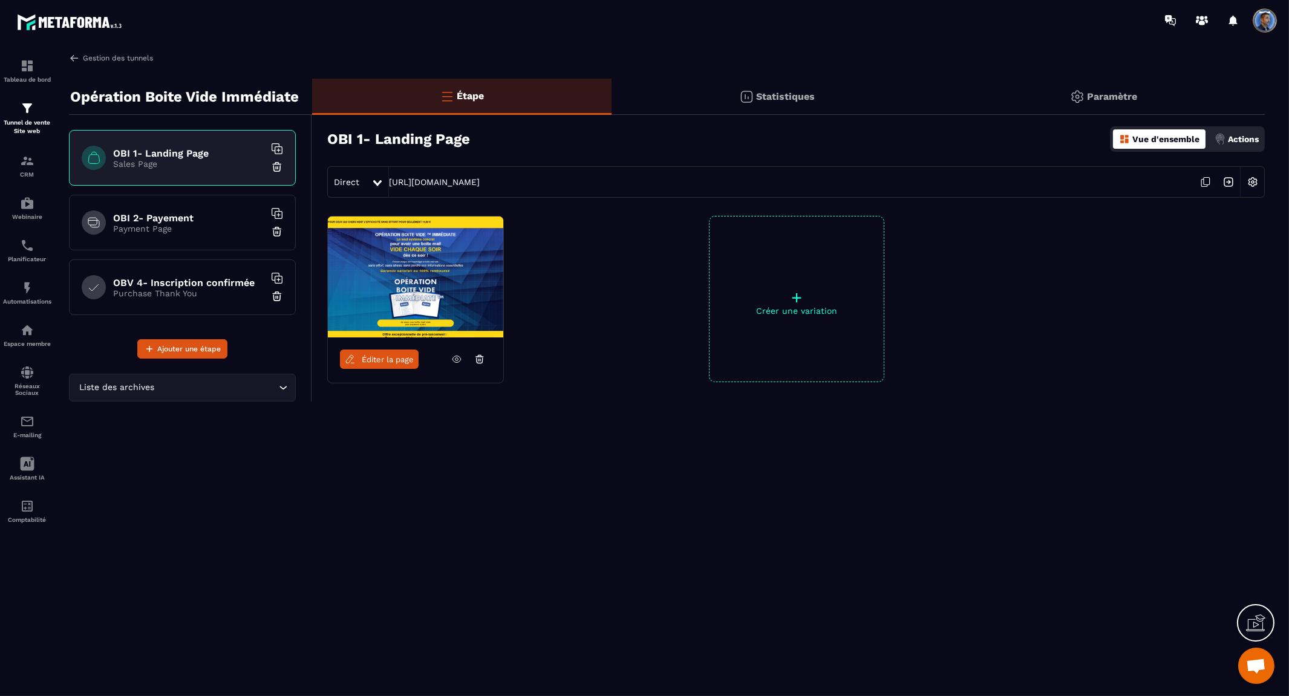
click at [110, 59] on link "Gestion des tunnels" at bounding box center [111, 58] width 84 height 11
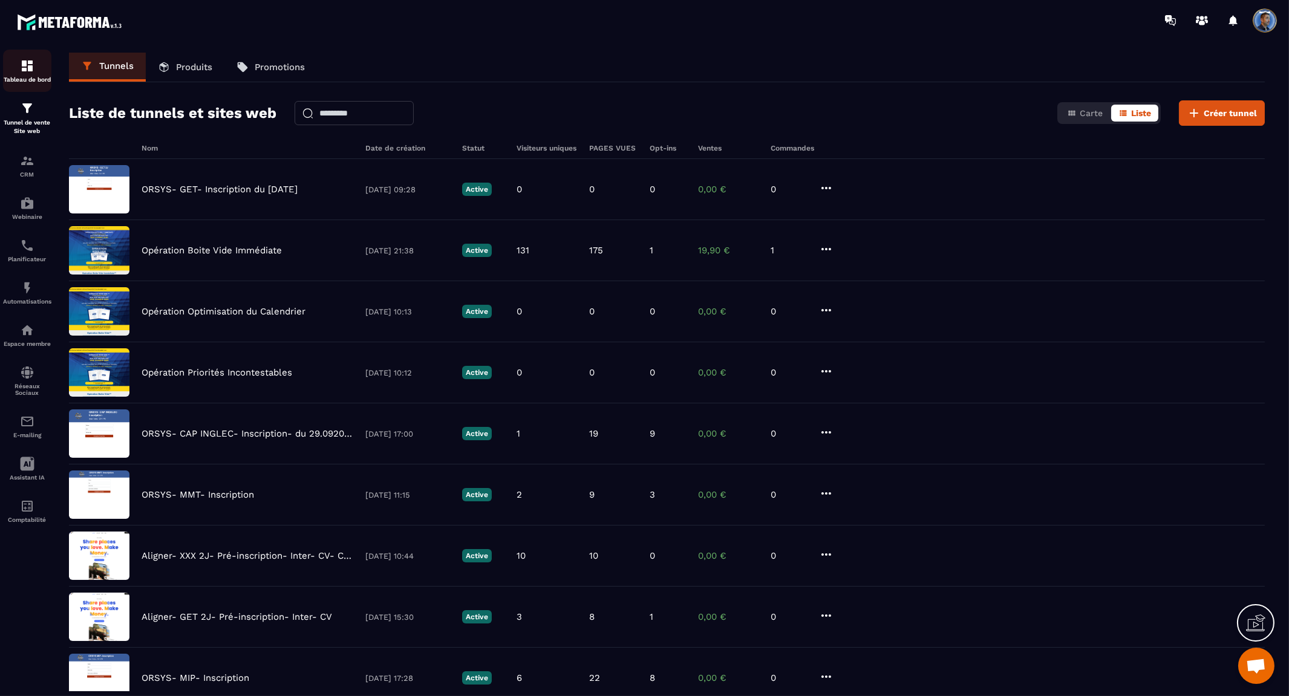
click at [23, 67] on img at bounding box center [27, 66] width 15 height 15
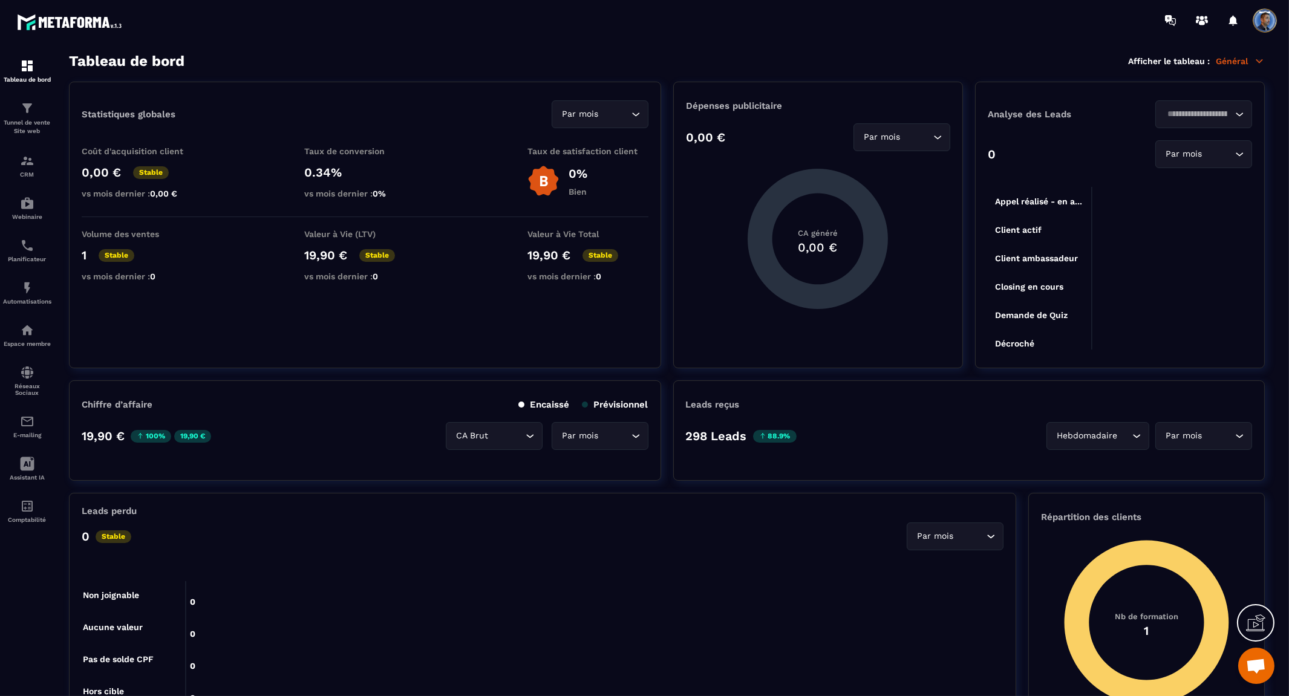
click at [1234, 59] on p "Général" at bounding box center [1240, 61] width 49 height 11
